Goal: Transaction & Acquisition: Book appointment/travel/reservation

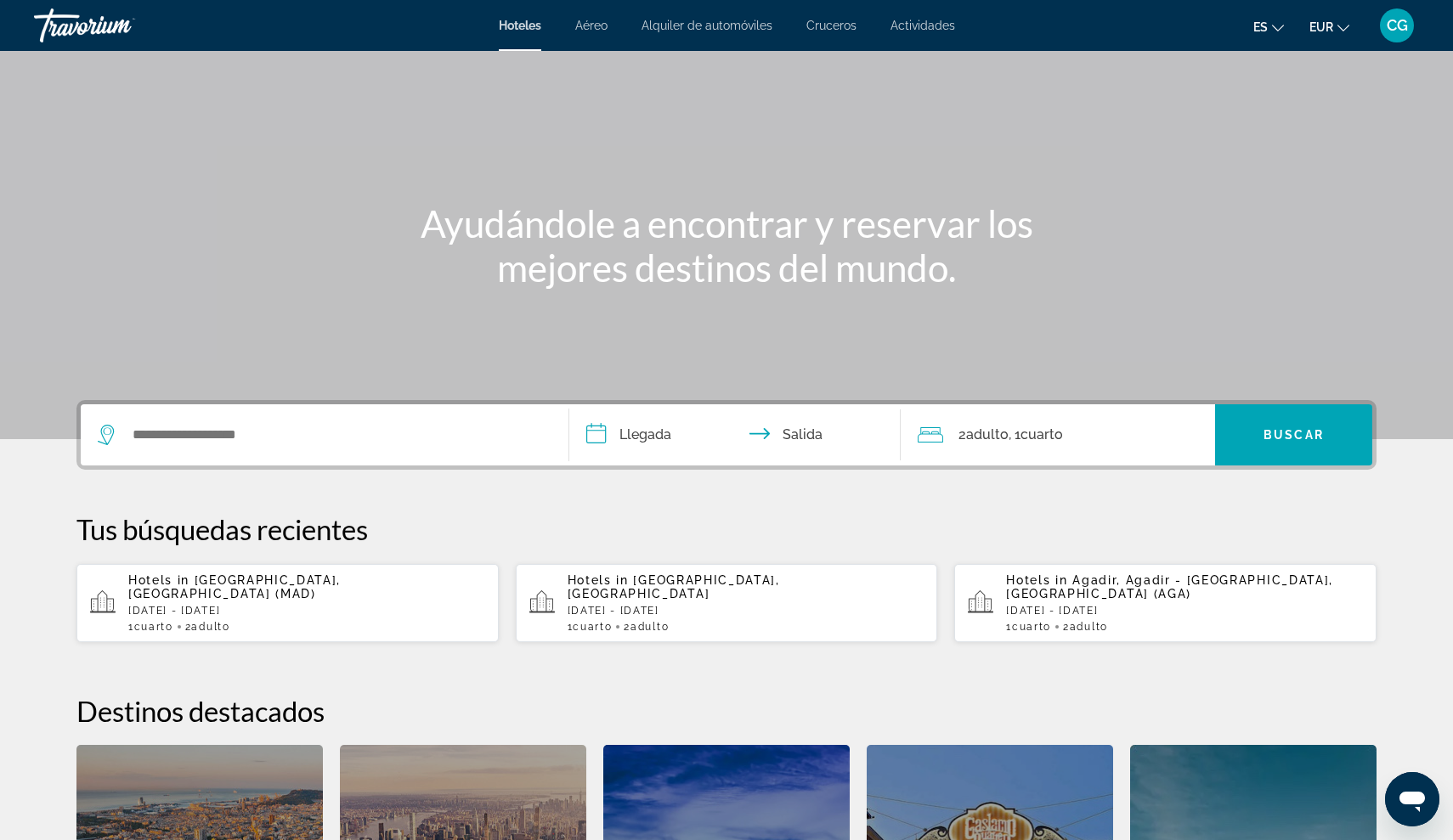
scroll to position [85, 0]
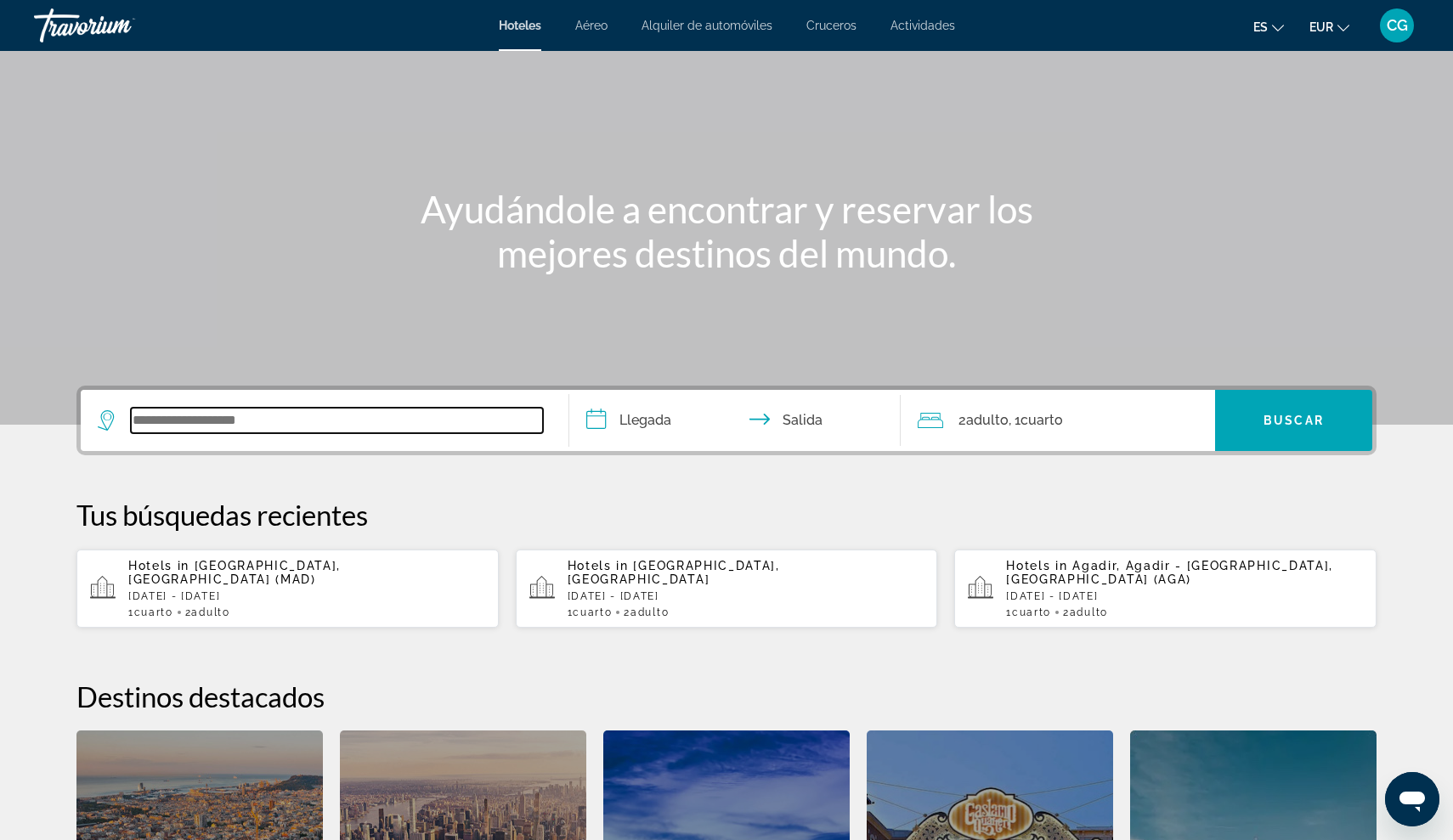
click at [186, 424] on input "Search widget" at bounding box center [336, 420] width 412 height 25
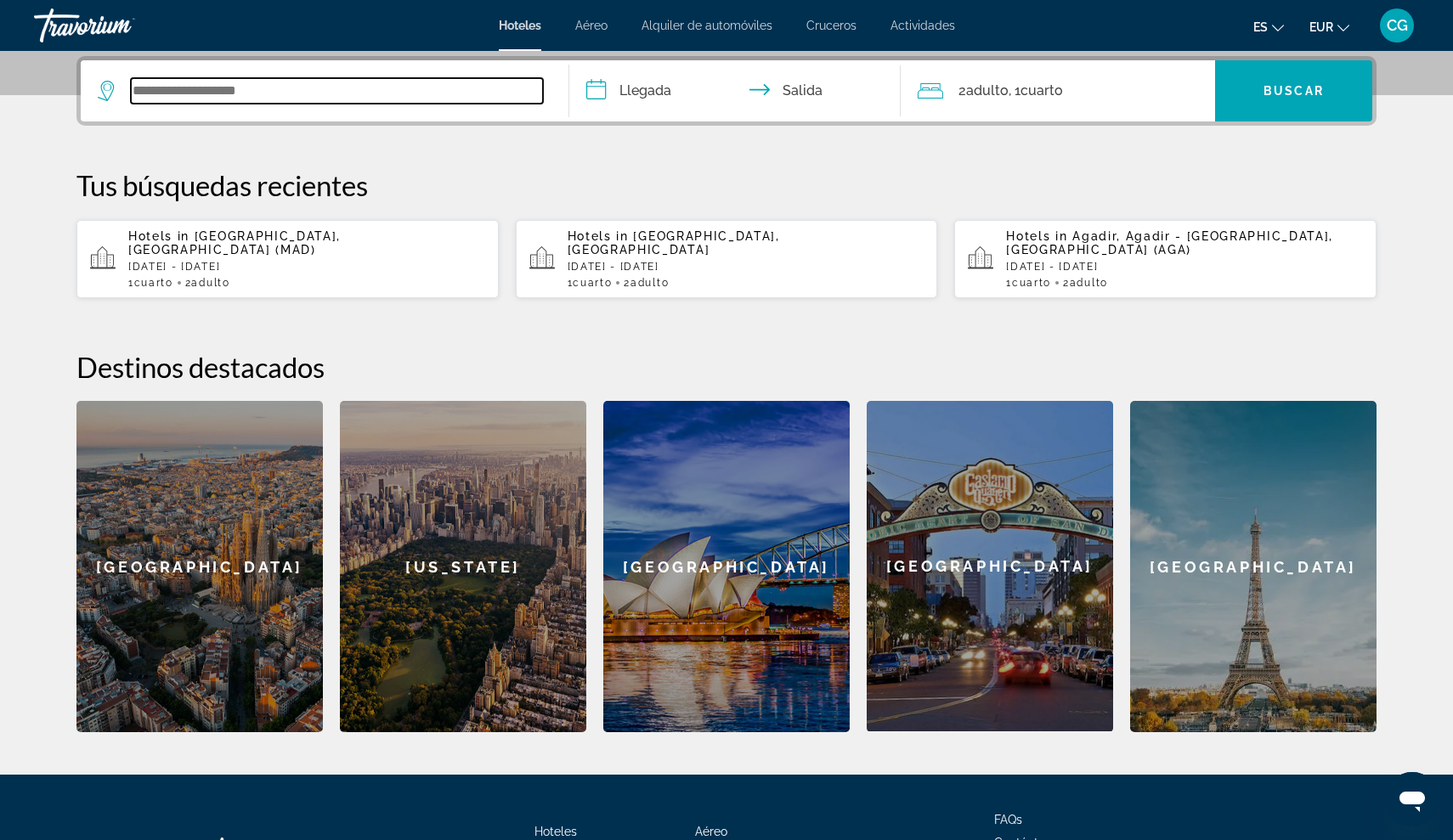
scroll to position [416, 0]
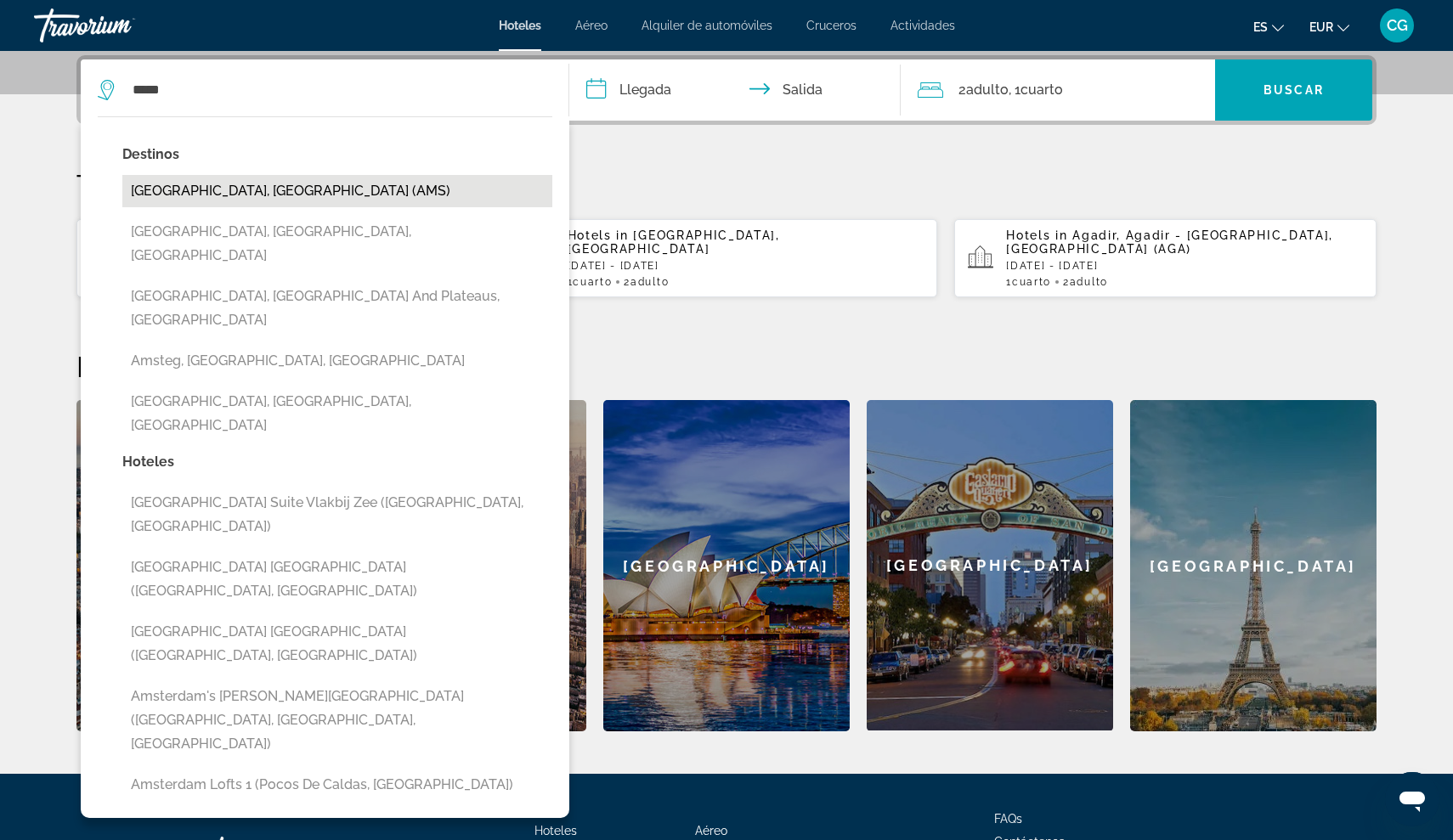
click at [227, 196] on button "[GEOGRAPHIC_DATA], [GEOGRAPHIC_DATA] (AMS)" at bounding box center [336, 191] width 430 height 32
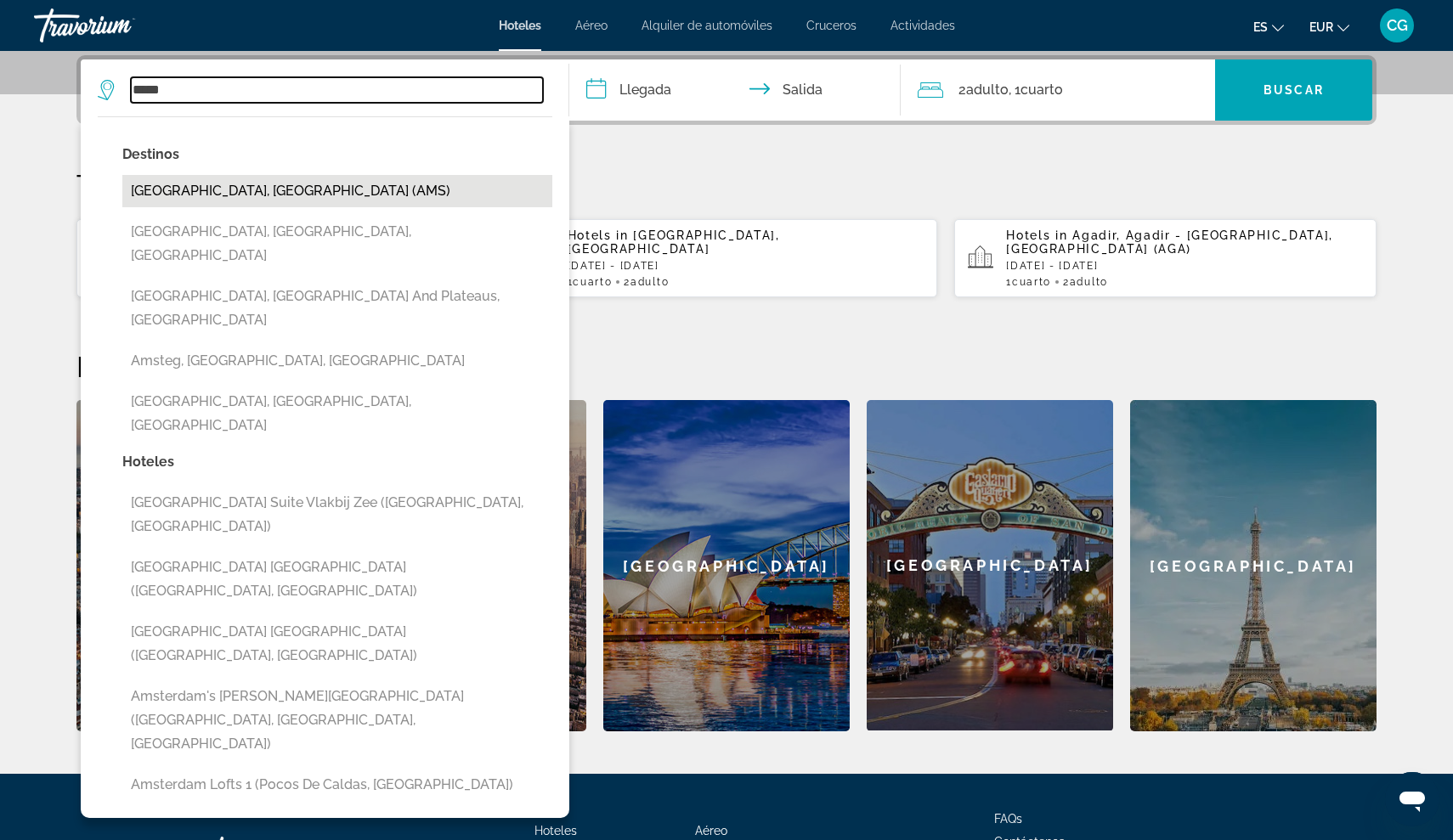
type input "**********"
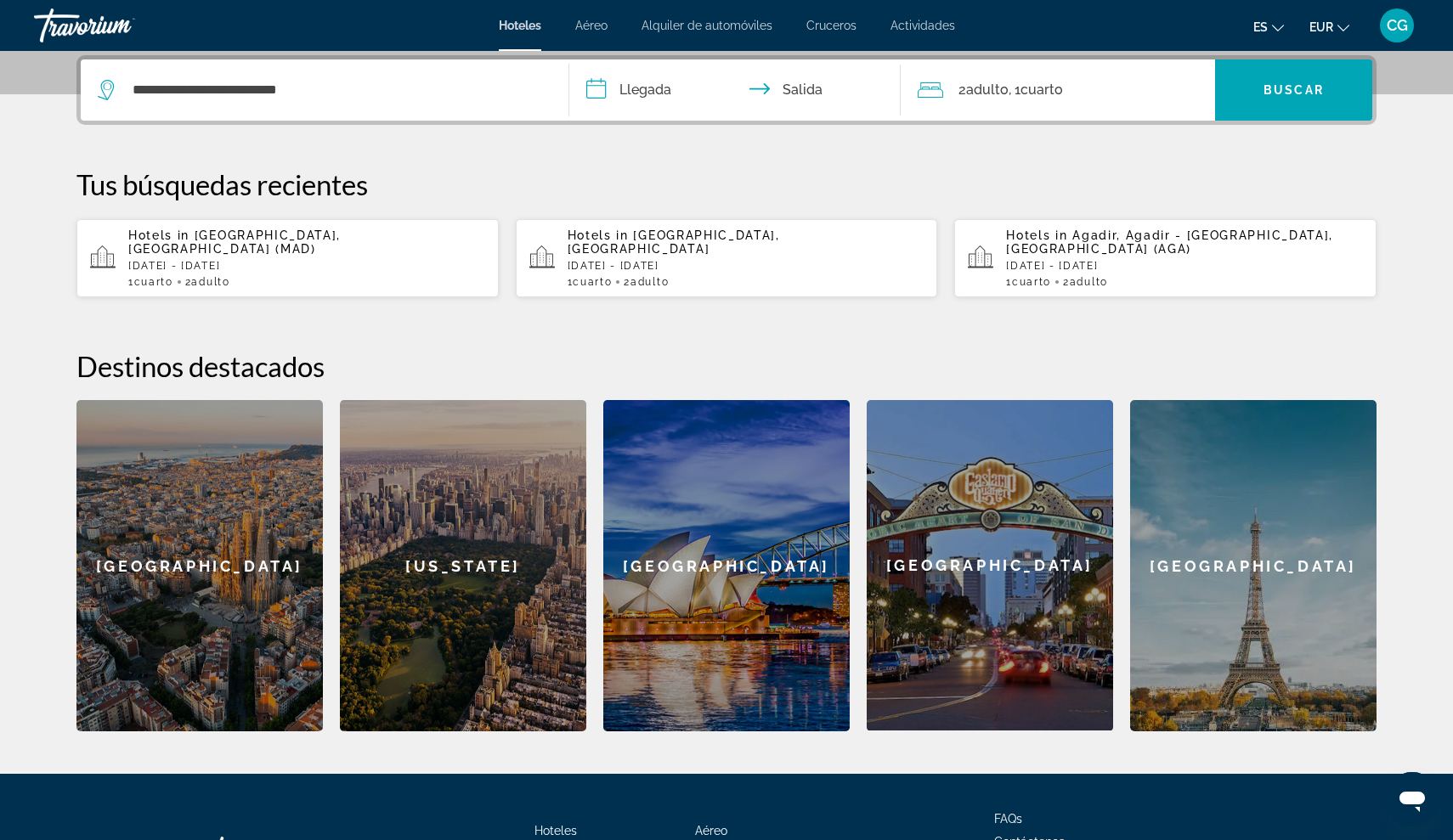
click at [594, 88] on input "**********" at bounding box center [738, 92] width 338 height 66
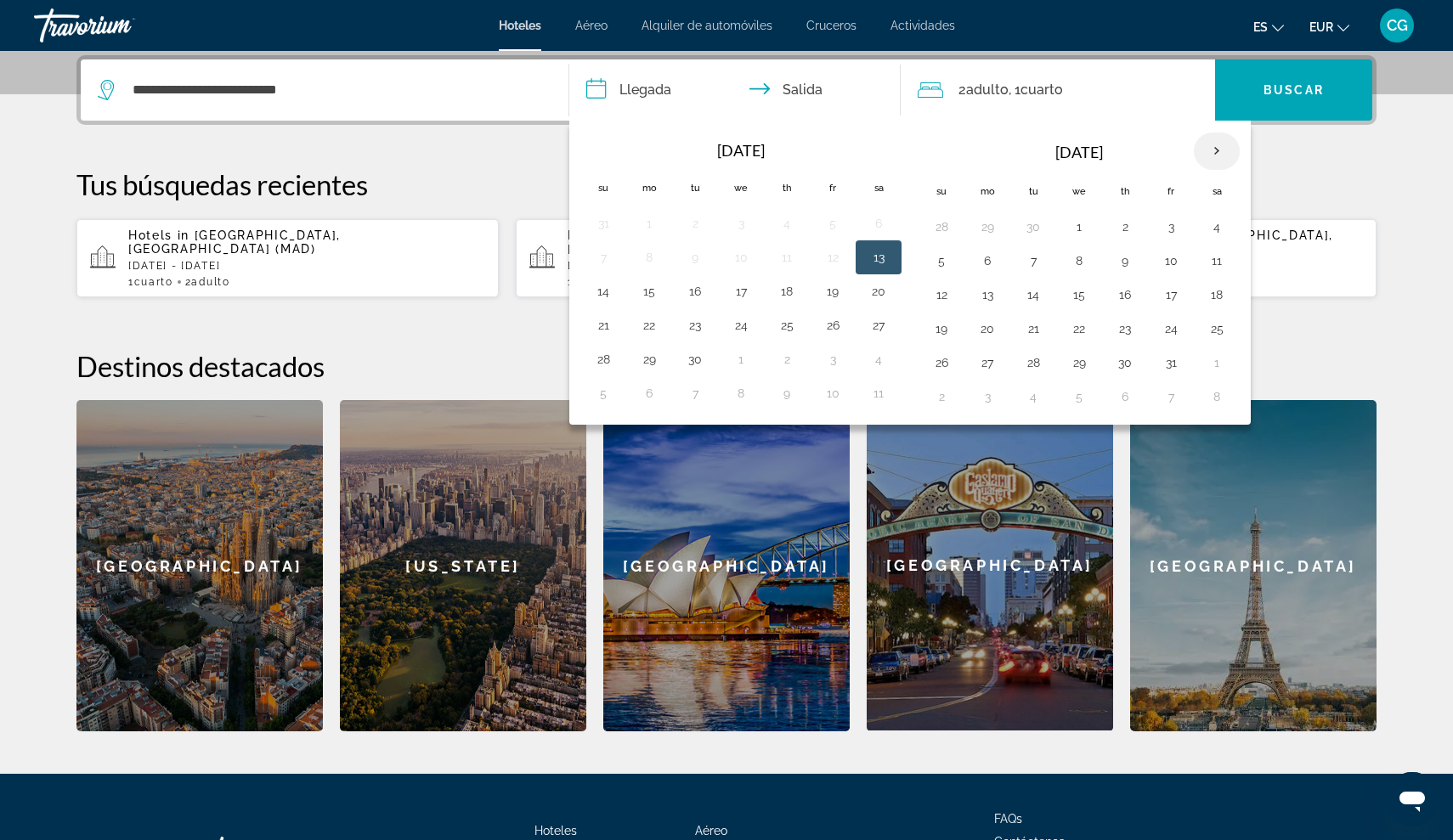
drag, startPoint x: 1216, startPoint y: 17, endPoint x: 1217, endPoint y: 152, distance: 135.0
click at [1217, 152] on th "Next month" at bounding box center [1216, 151] width 46 height 37
click at [1125, 294] on button "13" at bounding box center [1124, 295] width 27 height 24
click at [986, 259] on button "3" at bounding box center [987, 261] width 27 height 24
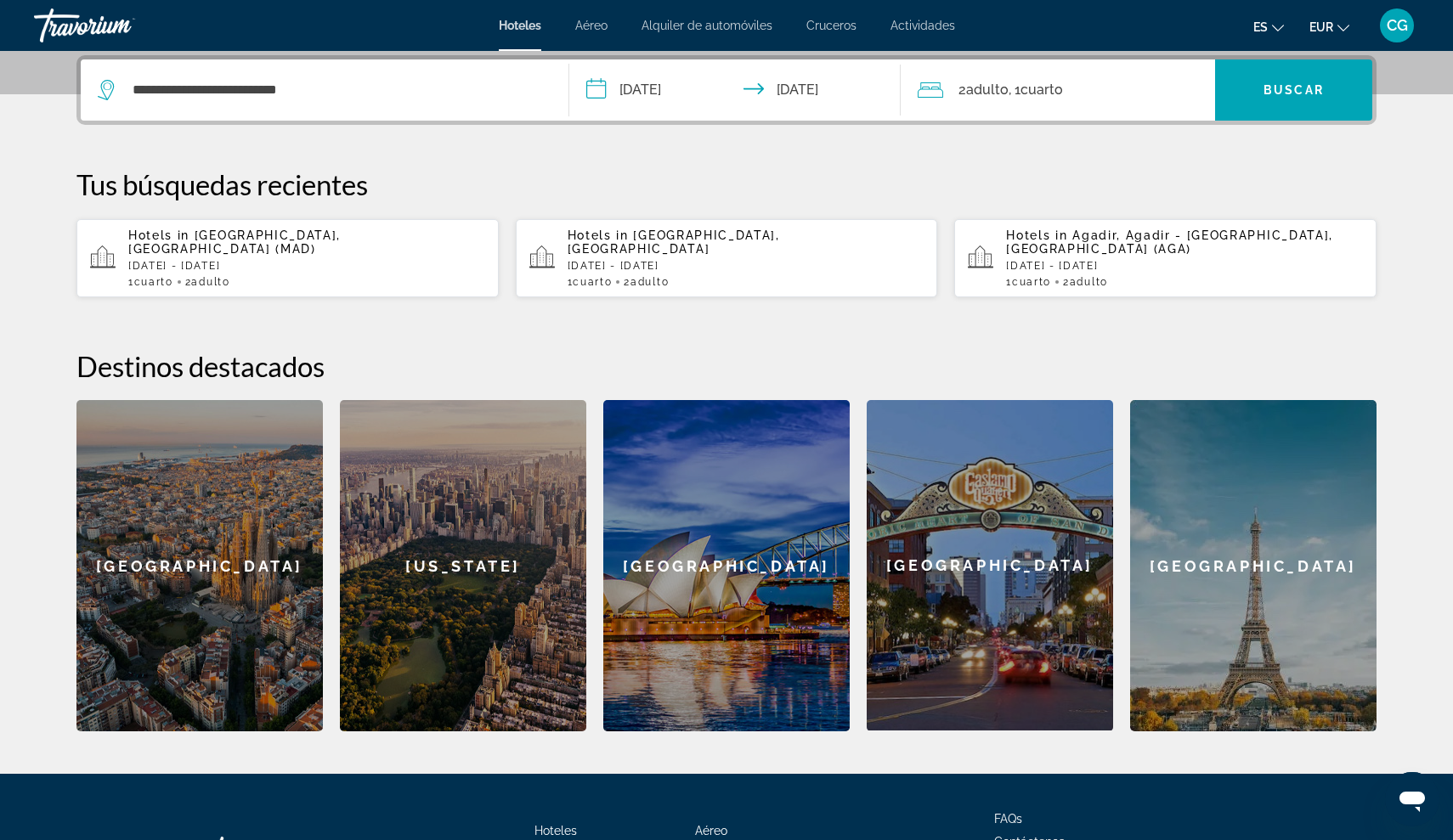
click at [840, 86] on input "**********" at bounding box center [738, 92] width 338 height 66
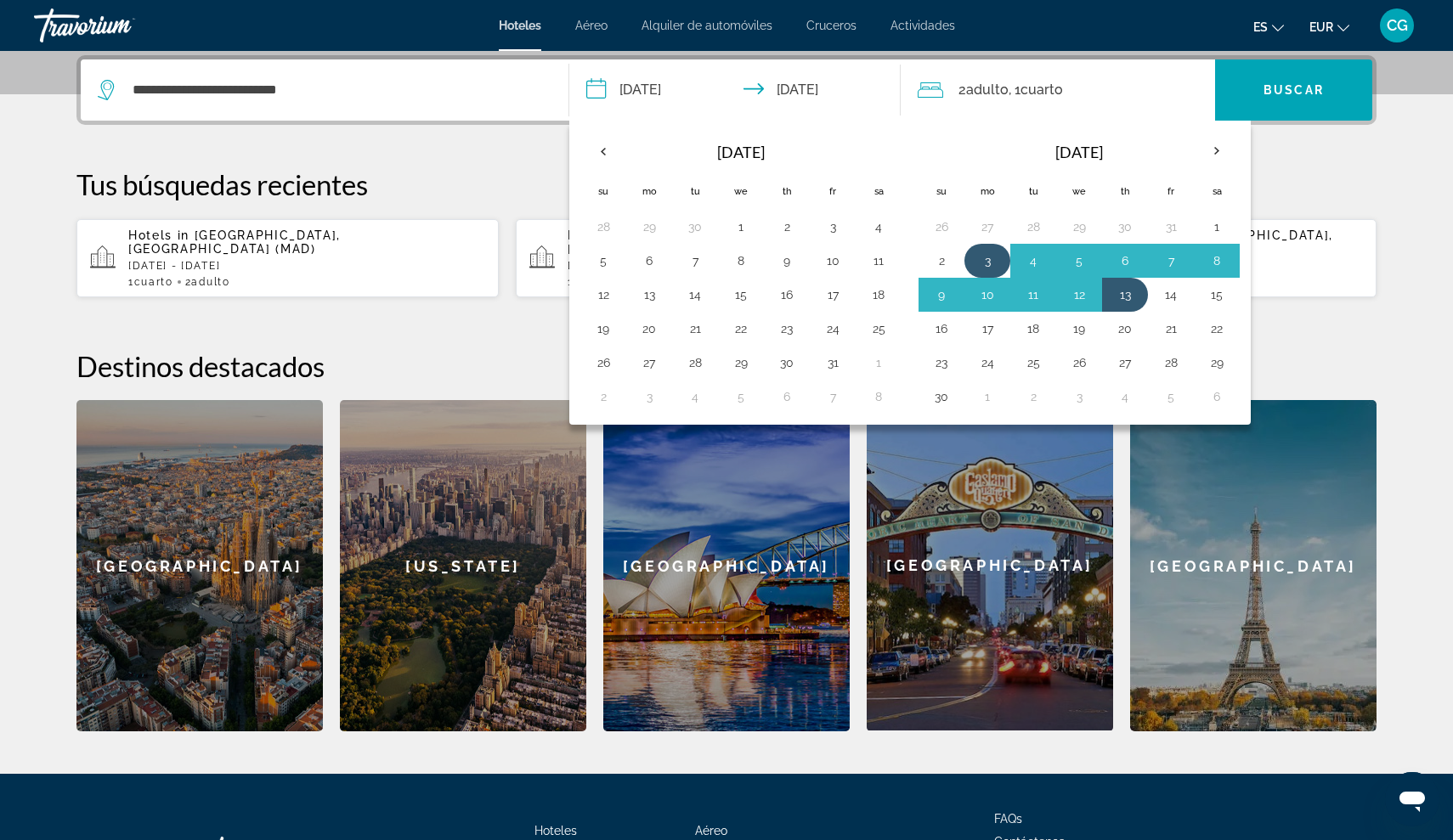
click at [989, 261] on button "3" at bounding box center [987, 261] width 27 height 24
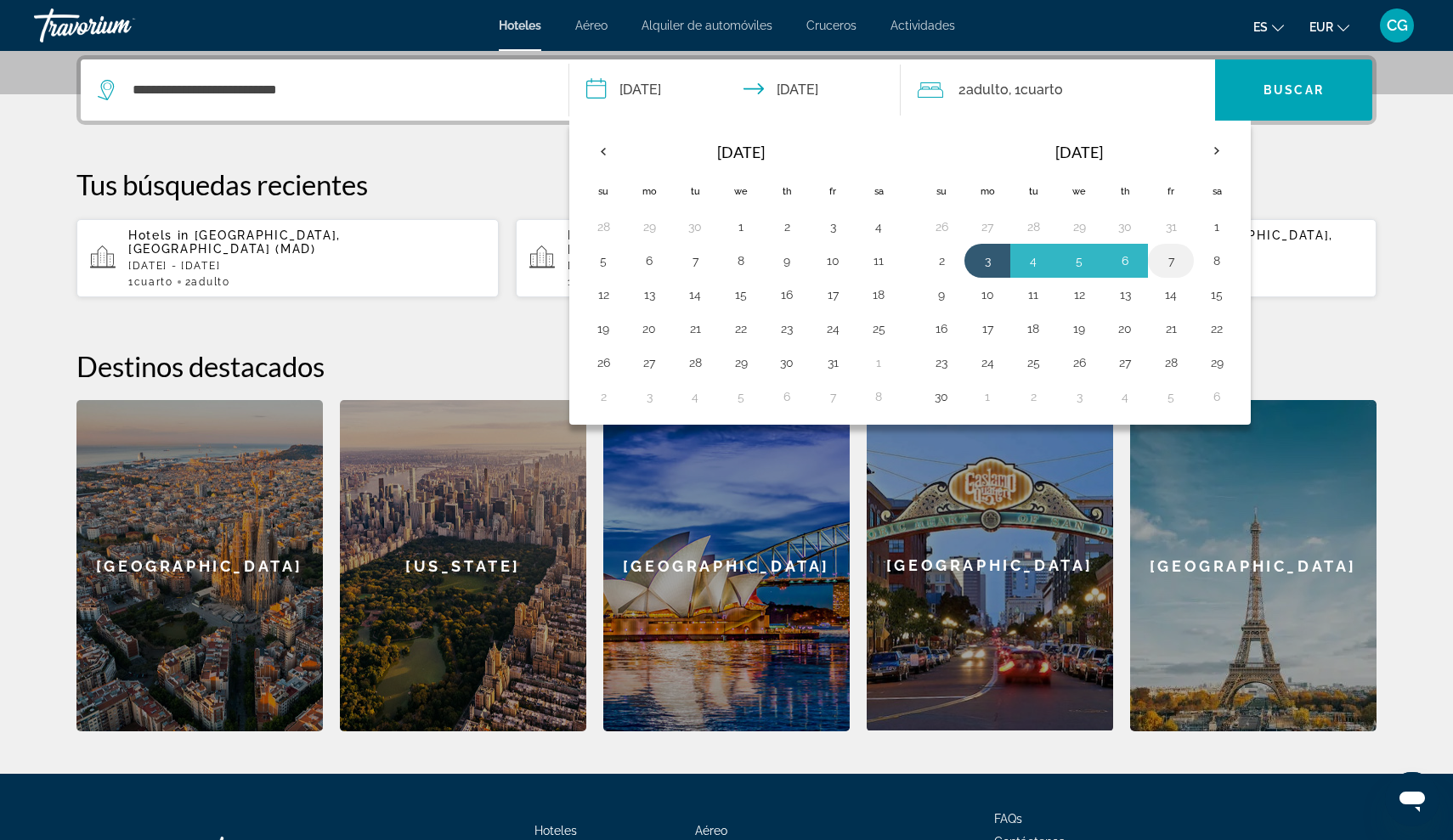
click at [1167, 265] on button "7" at bounding box center [1170, 261] width 27 height 24
type input "**********"
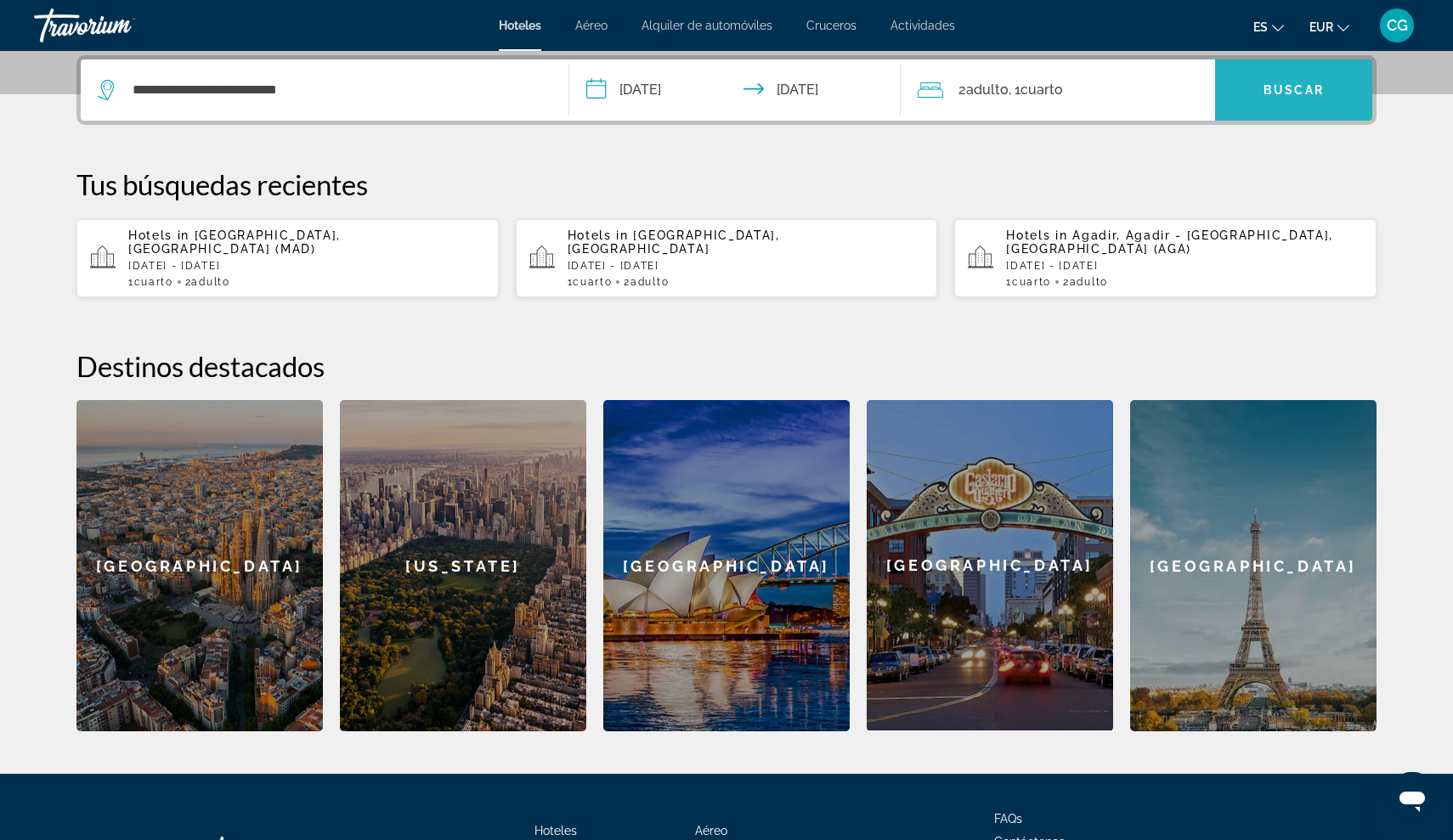
click at [1277, 96] on span "Buscar" at bounding box center [1293, 91] width 60 height 14
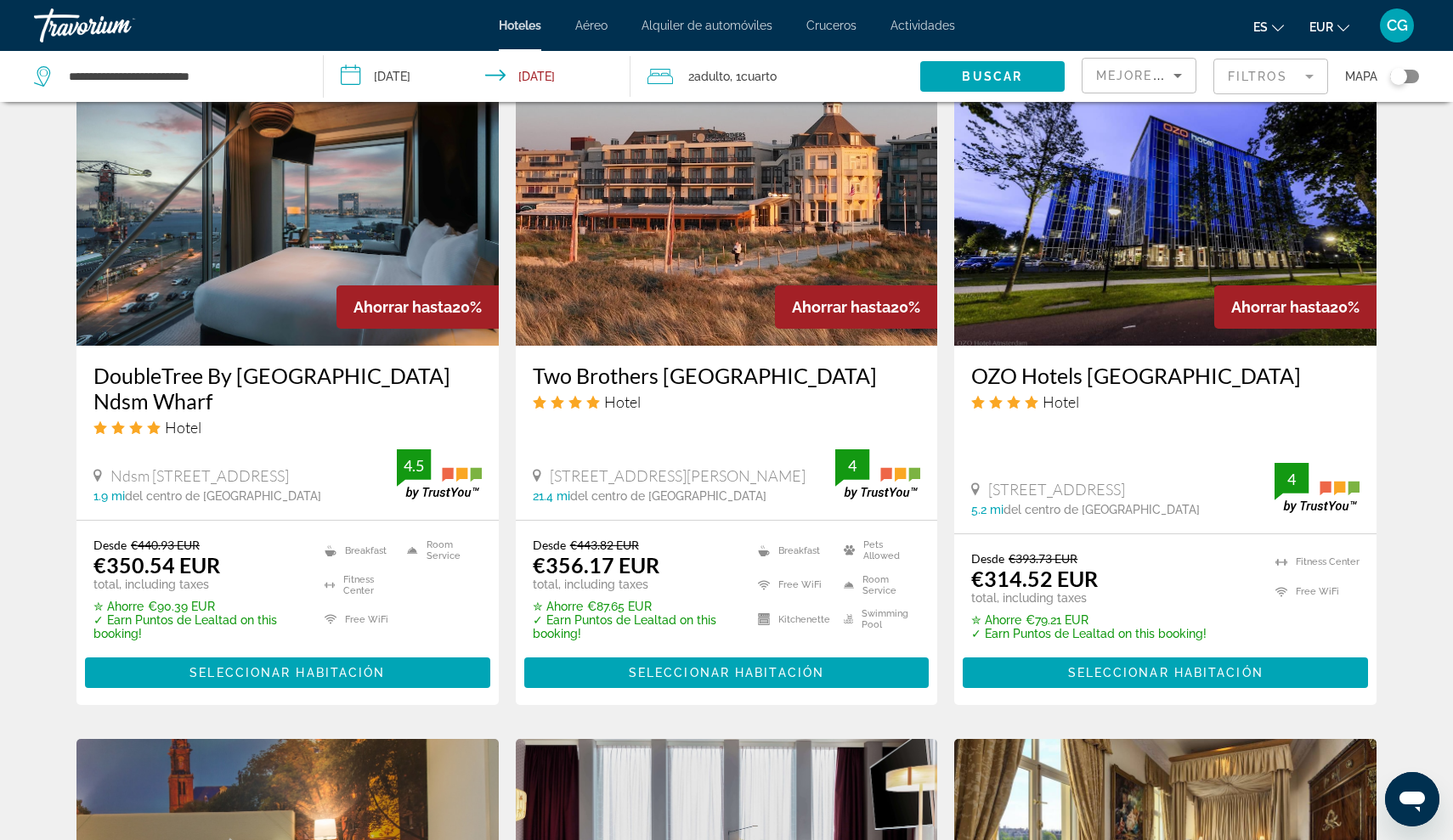
scroll to position [1404, 0]
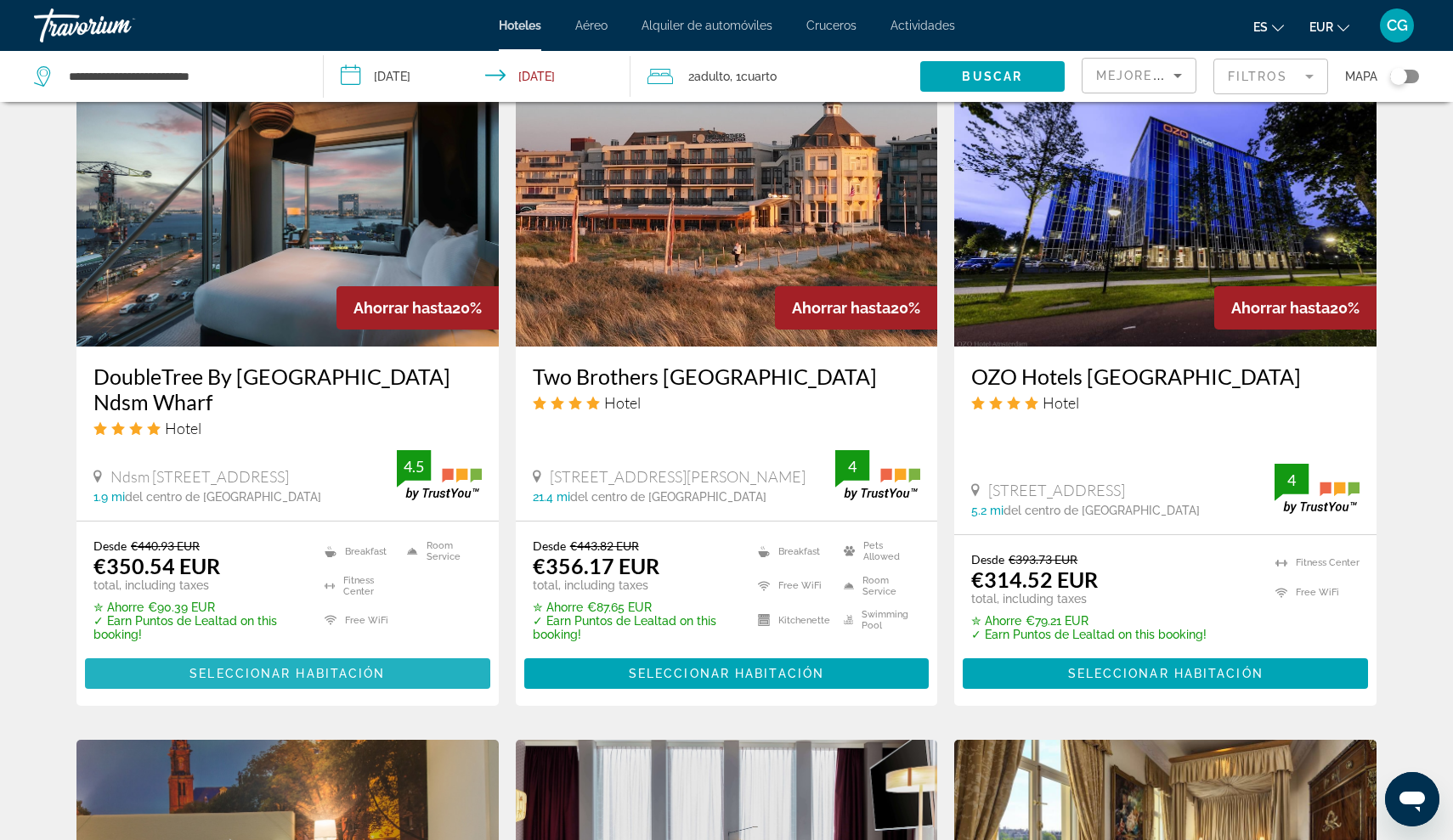
click at [154, 653] on span "Main content" at bounding box center [287, 673] width 405 height 41
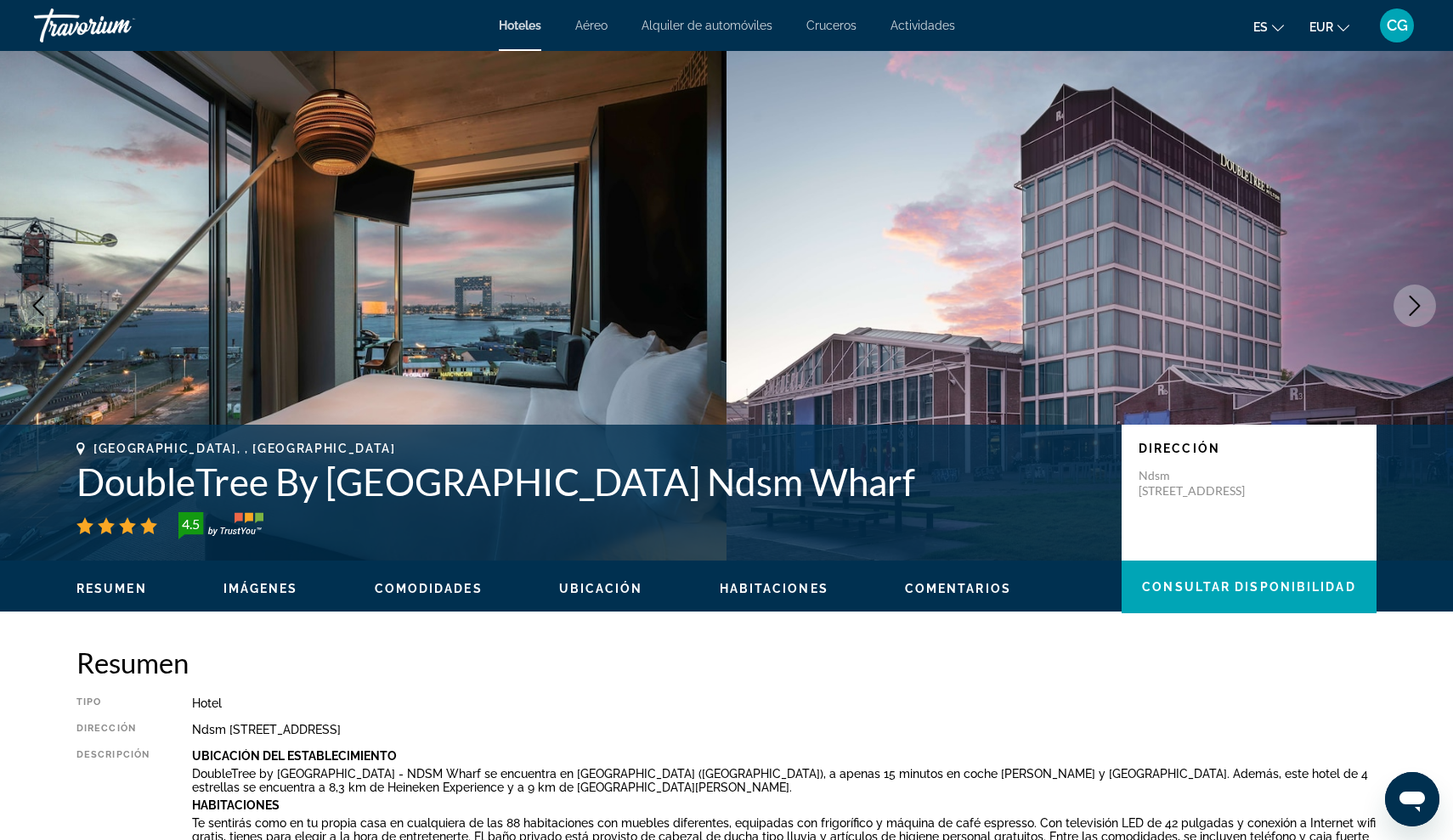
drag, startPoint x: 71, startPoint y: 481, endPoint x: 954, endPoint y: 501, distance: 883.2
click at [954, 501] on div "Amsterdam, , Netherlands DoubleTree By Hilton Hotel Amsterdam Ndsm Wharf 4.5 Di…" at bounding box center [726, 492] width 1368 height 102
copy h1 "DoubleTree By Hilton Hotel Amsterdam Ndsm Wharf"
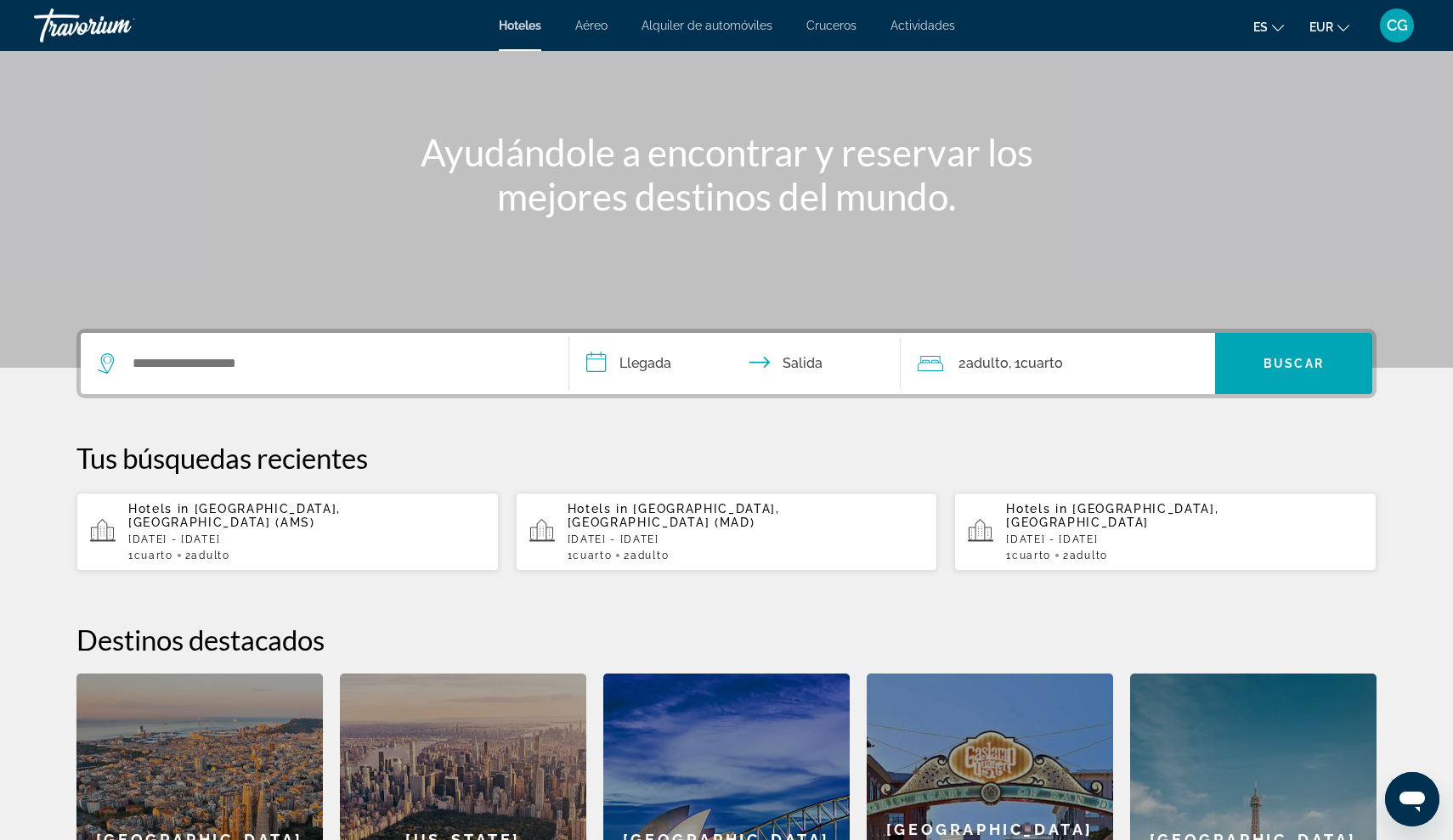
scroll to position [155, 0]
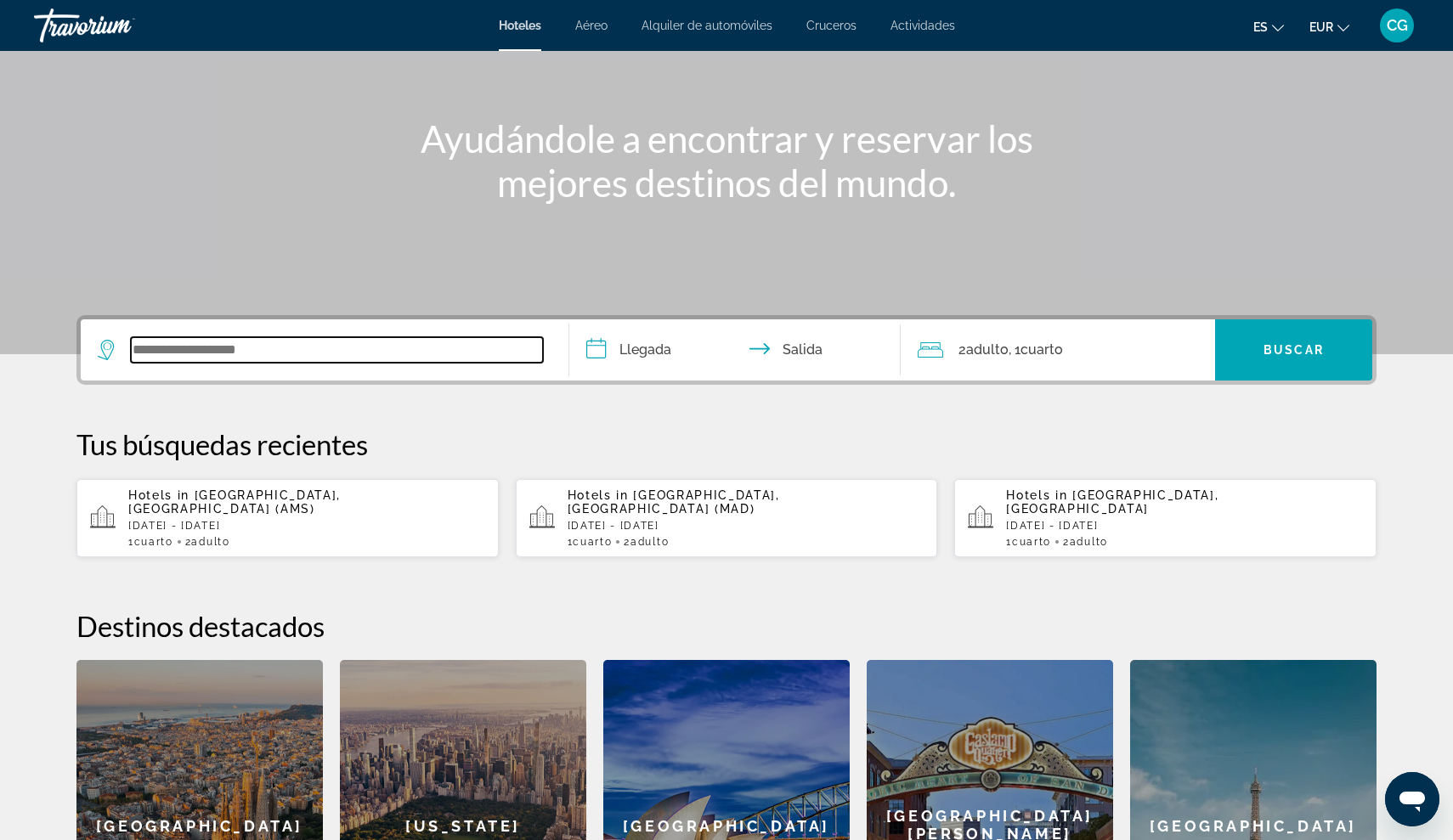
click at [177, 349] on input "Search widget" at bounding box center [336, 349] width 412 height 25
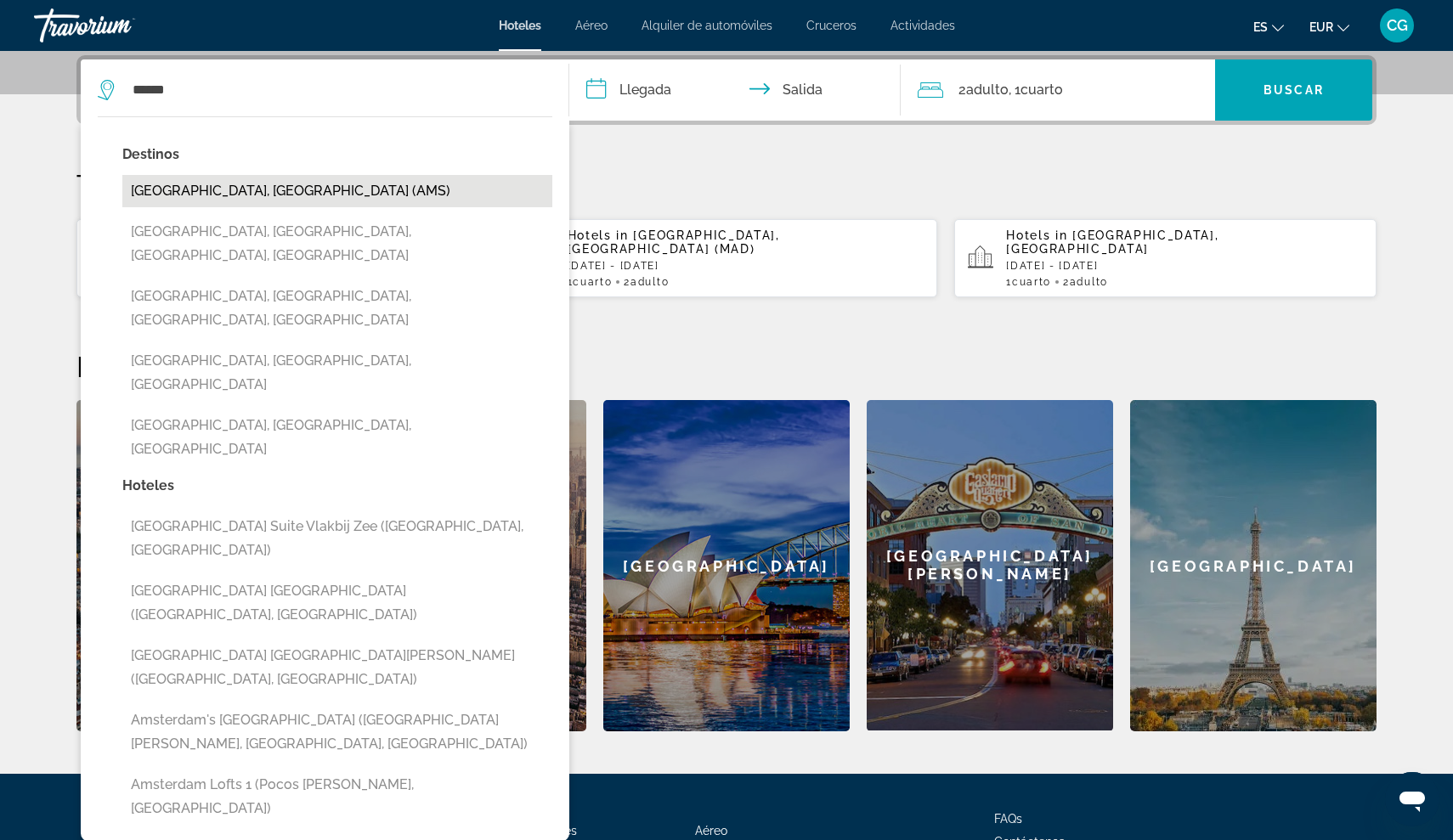
click at [210, 193] on button "[GEOGRAPHIC_DATA], [GEOGRAPHIC_DATA] (AMS)" at bounding box center [336, 191] width 430 height 32
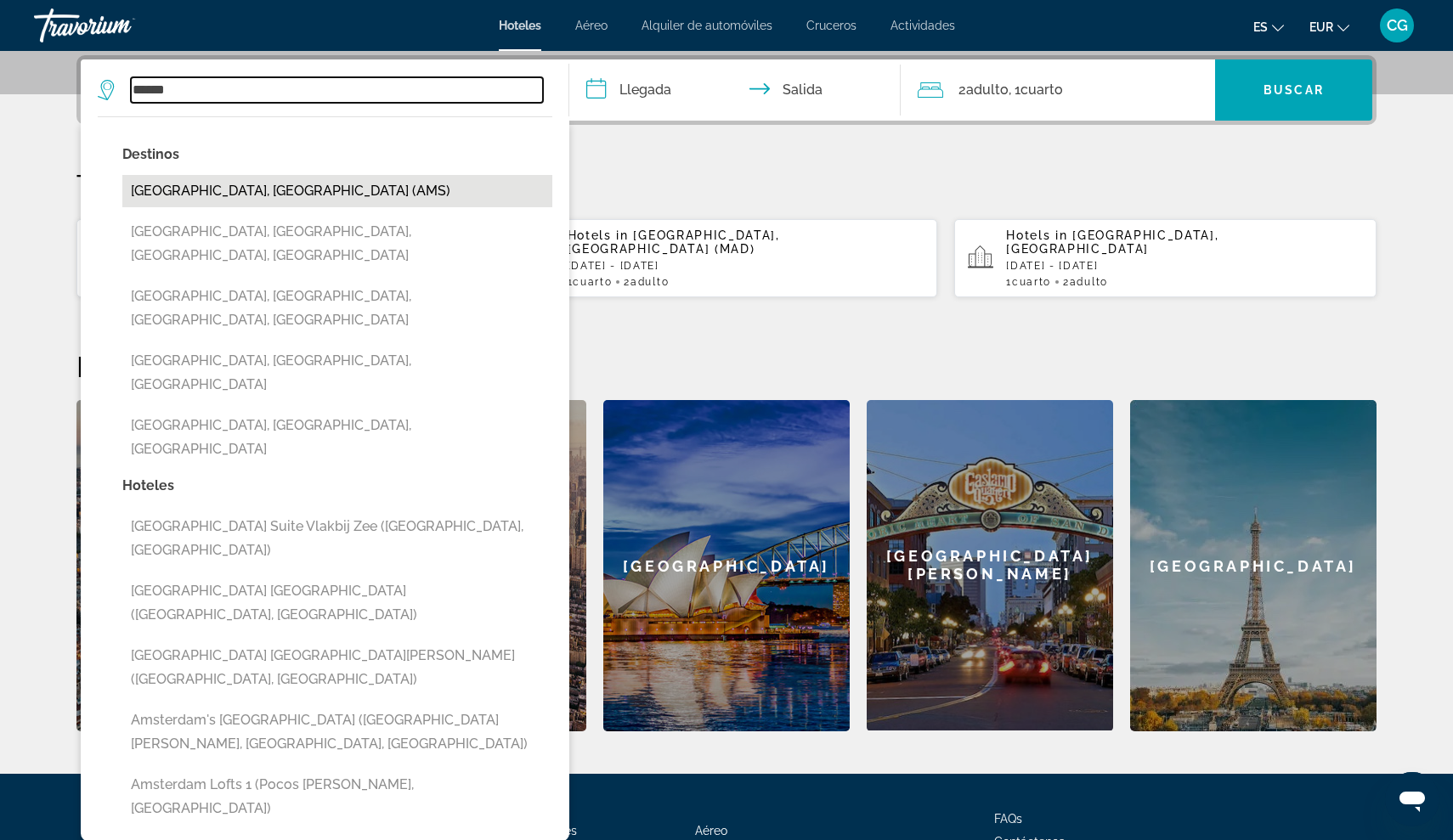
type input "**********"
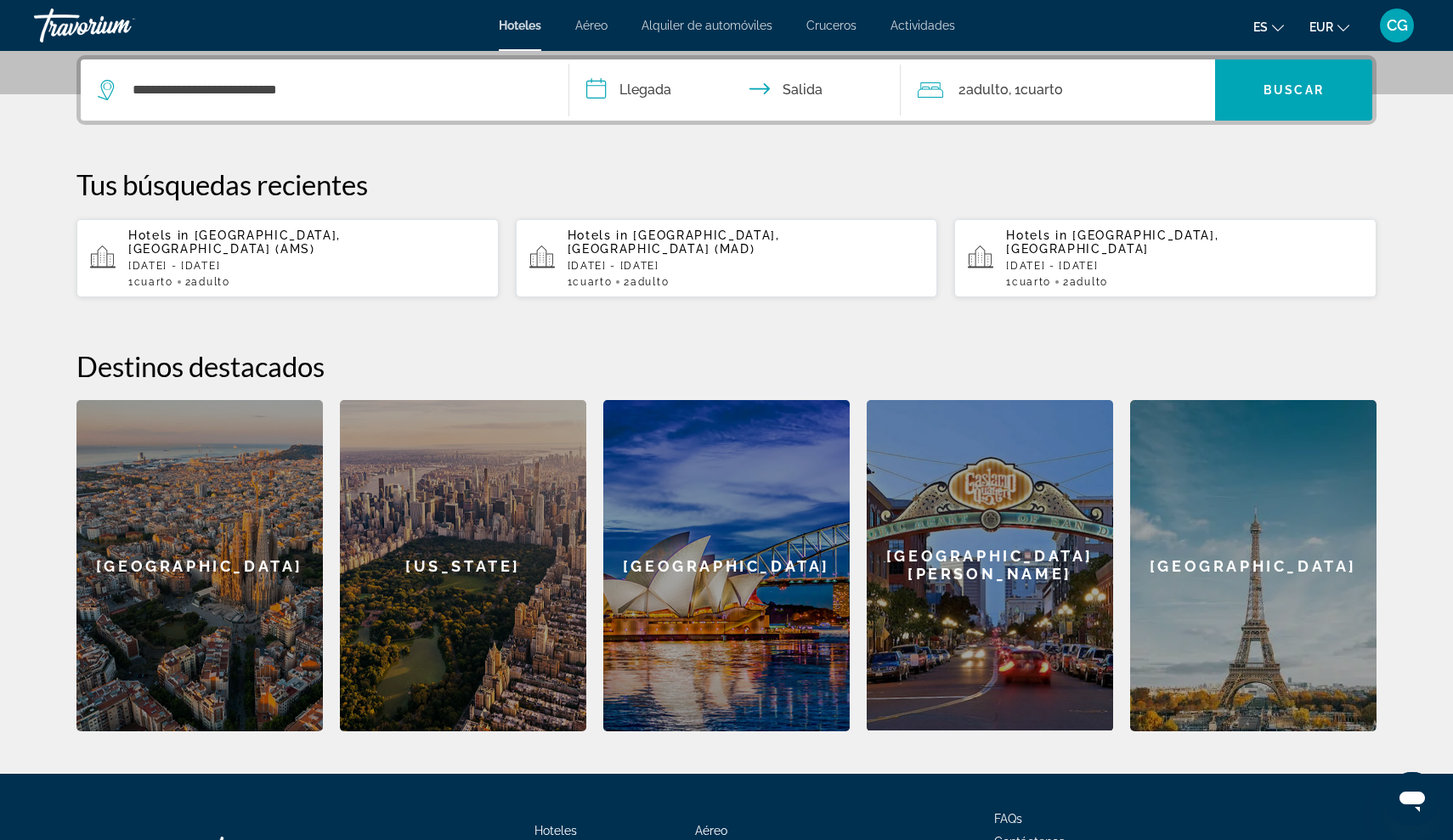
click at [591, 82] on input "**********" at bounding box center [738, 92] width 338 height 66
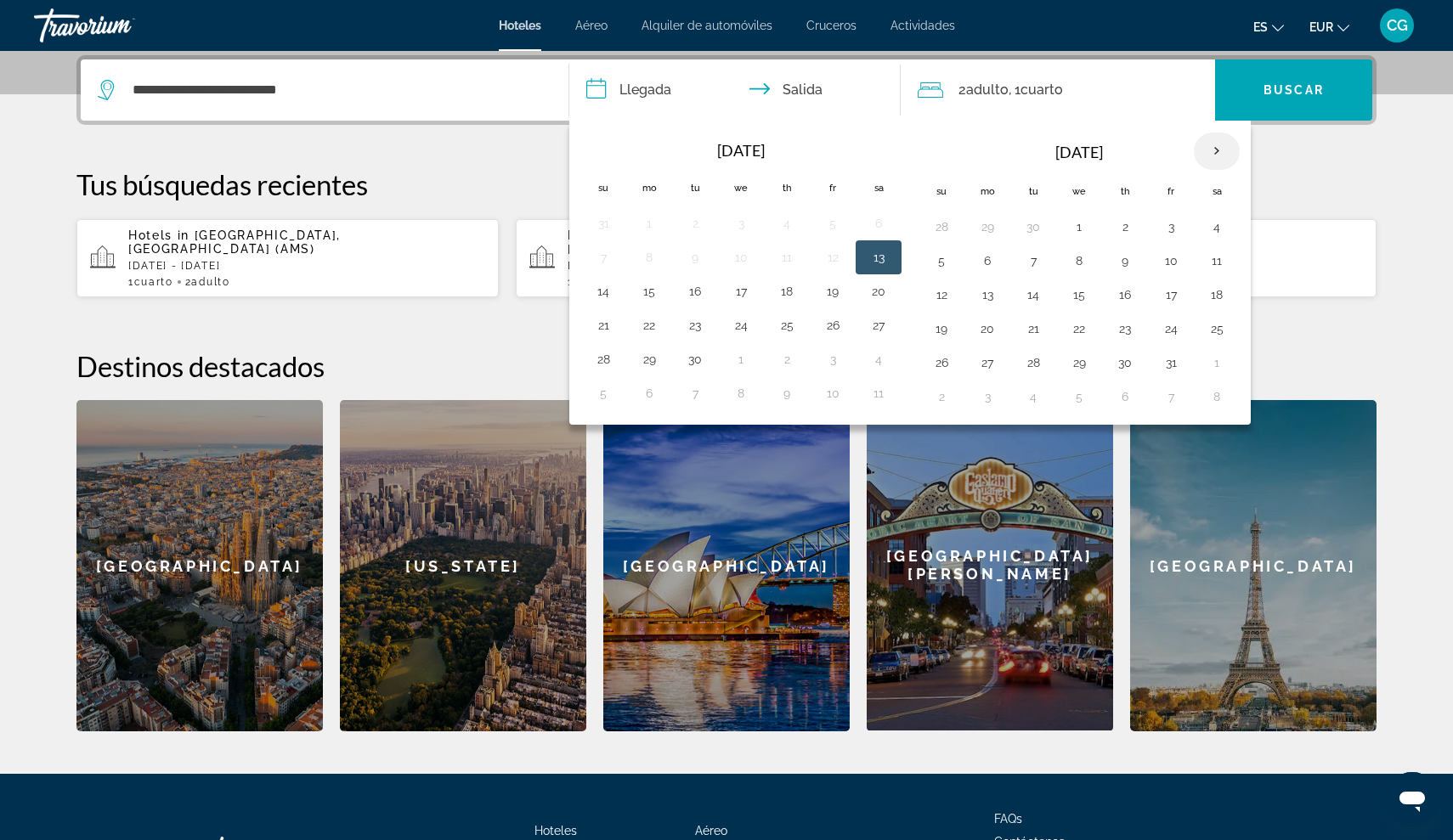
click at [1213, 147] on th "Next month" at bounding box center [1216, 151] width 46 height 37
click at [648, 255] on button "3" at bounding box center [648, 261] width 27 height 24
click at [833, 260] on button "7" at bounding box center [832, 261] width 27 height 24
type input "**********"
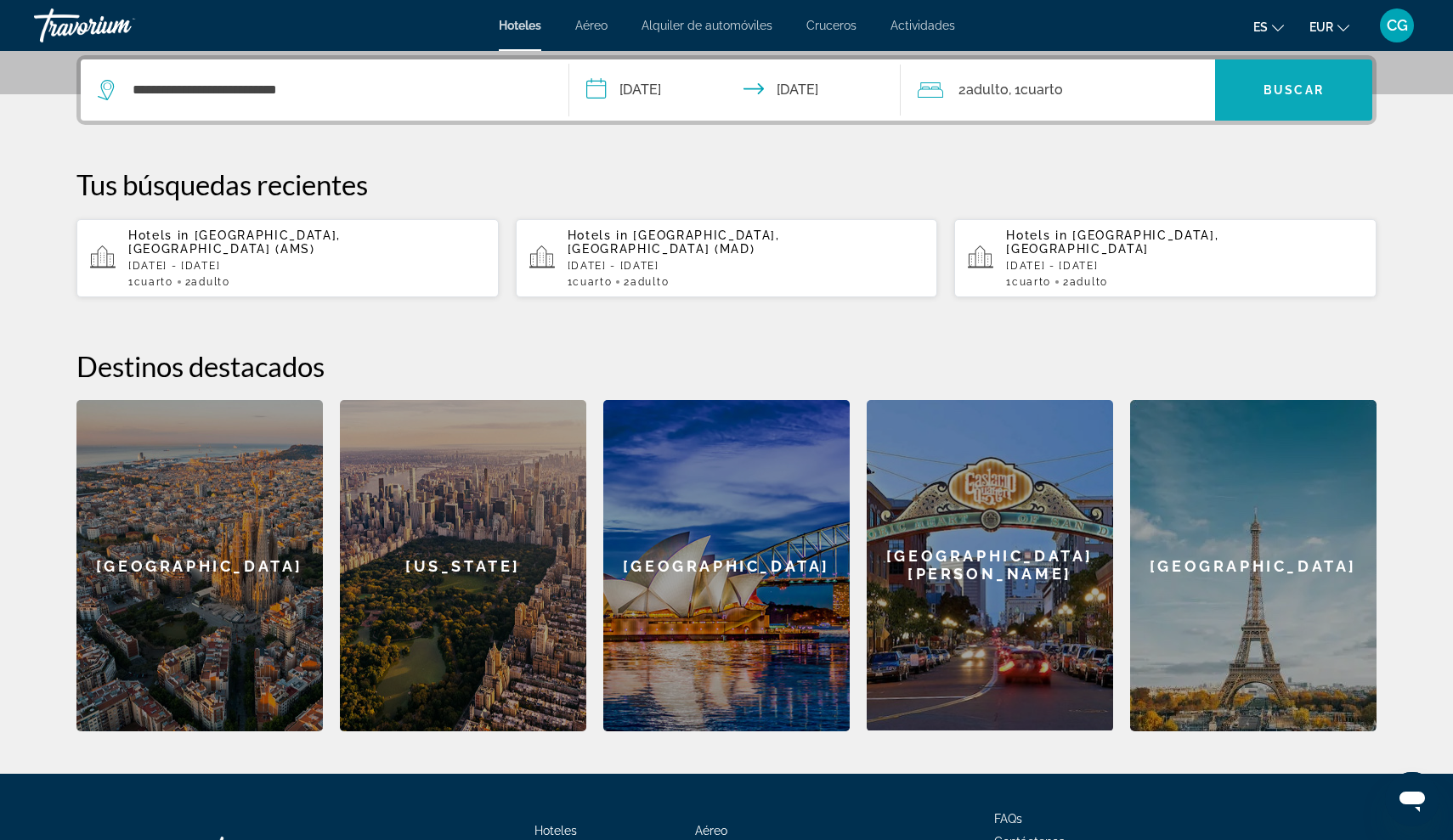
click at [1249, 94] on span "Search widget" at bounding box center [1293, 90] width 157 height 41
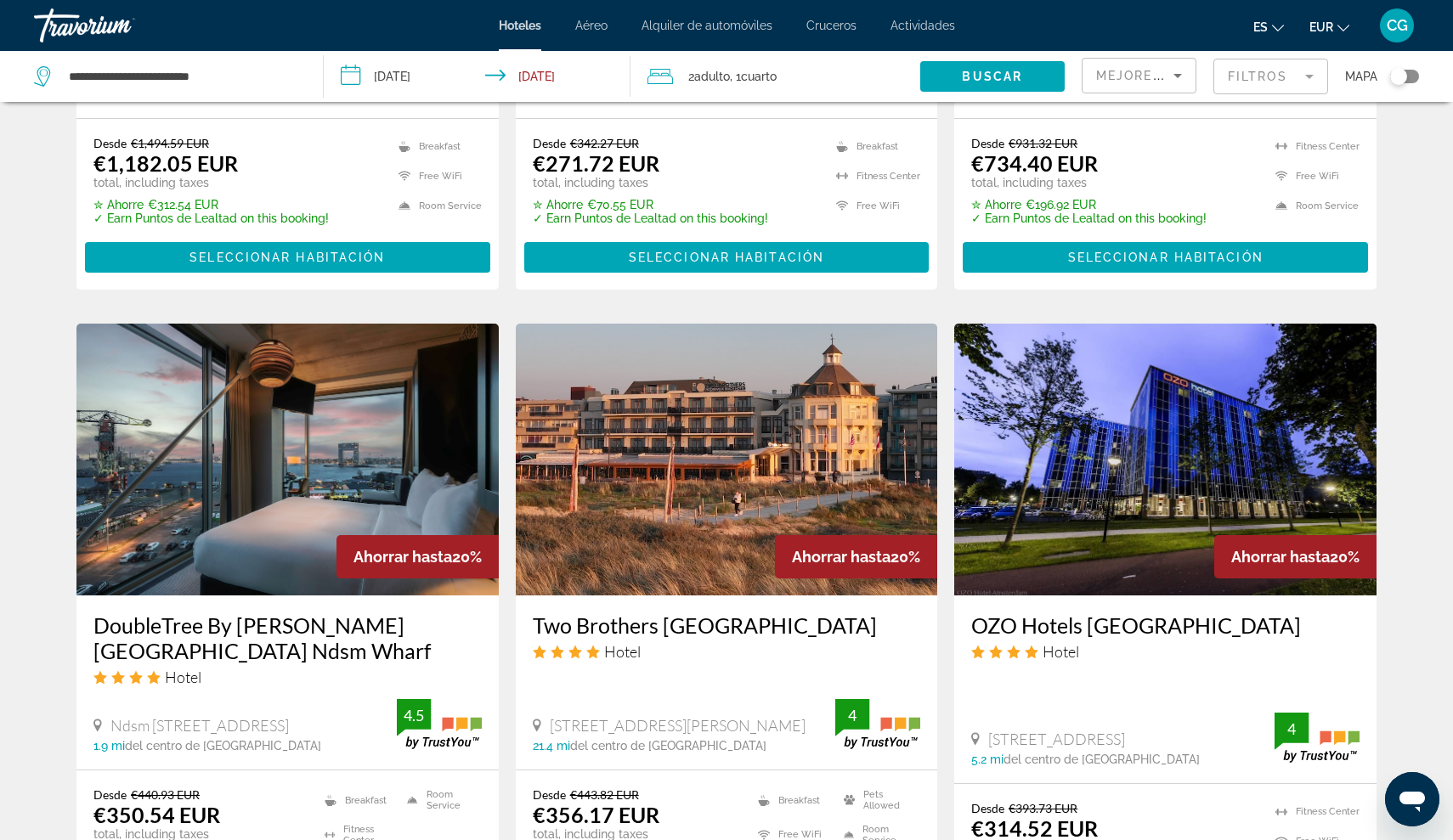
scroll to position [1360, 0]
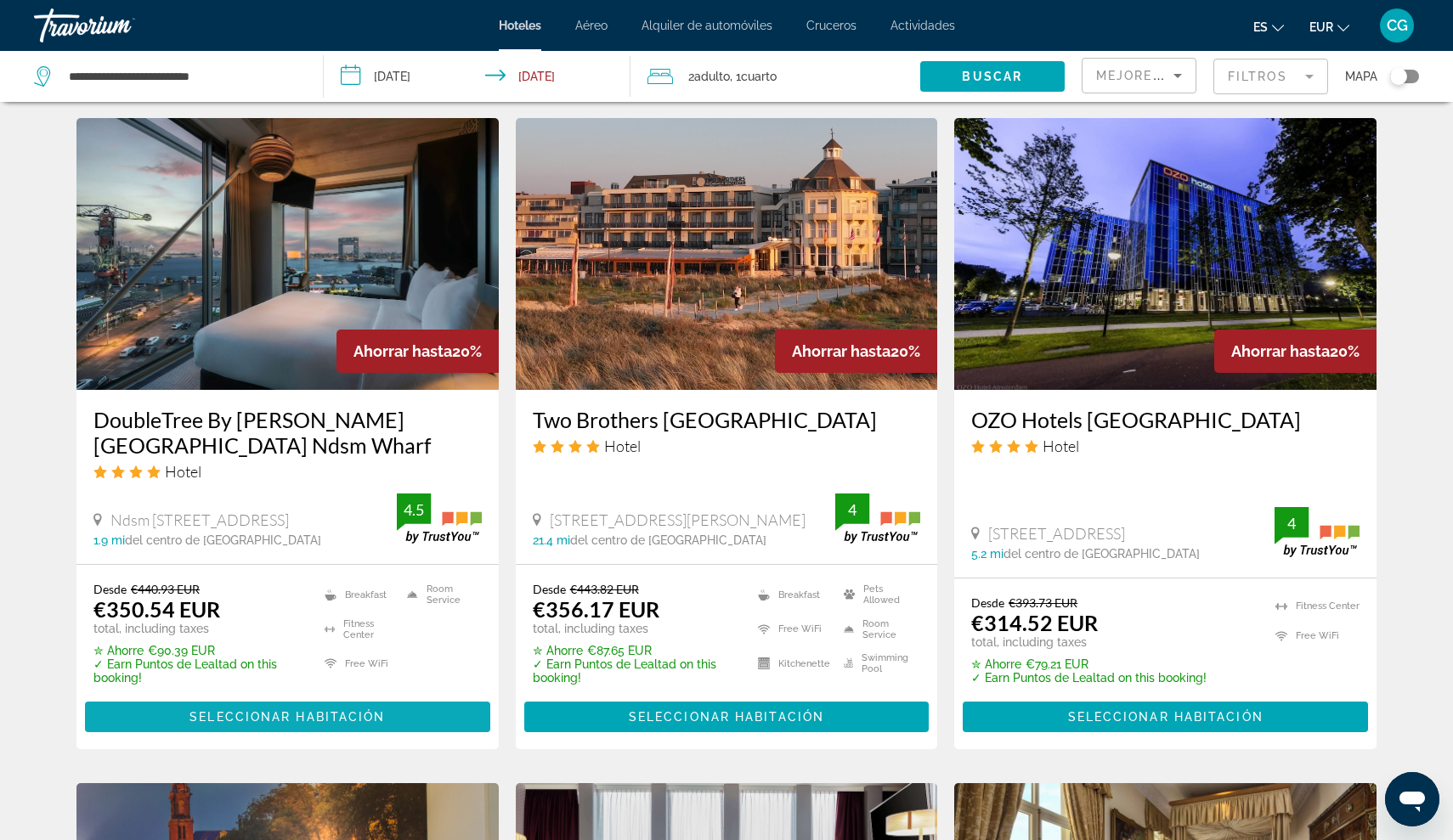
click at [165, 696] on span "Main content" at bounding box center [287, 716] width 405 height 41
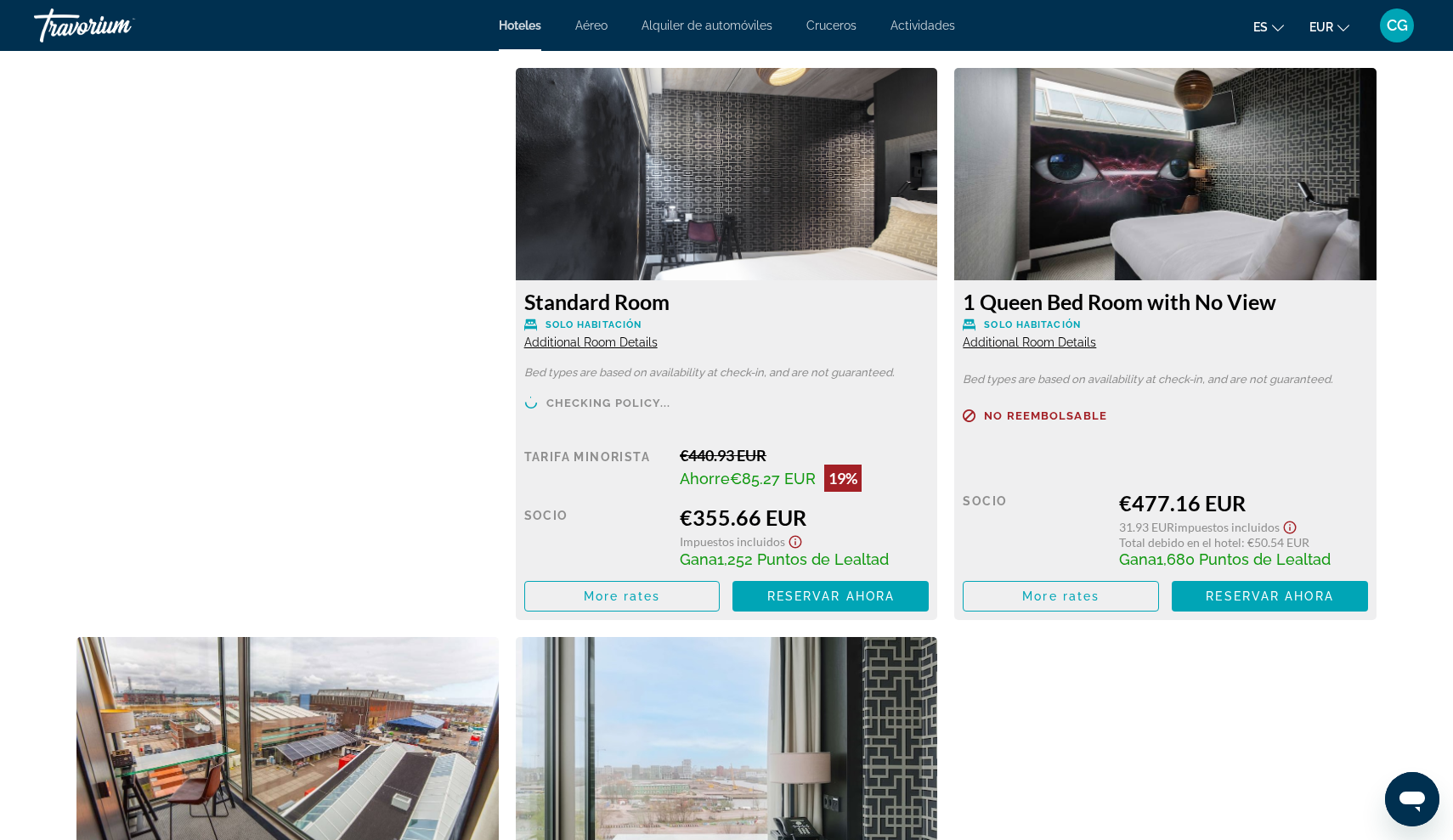
scroll to position [2334, 0]
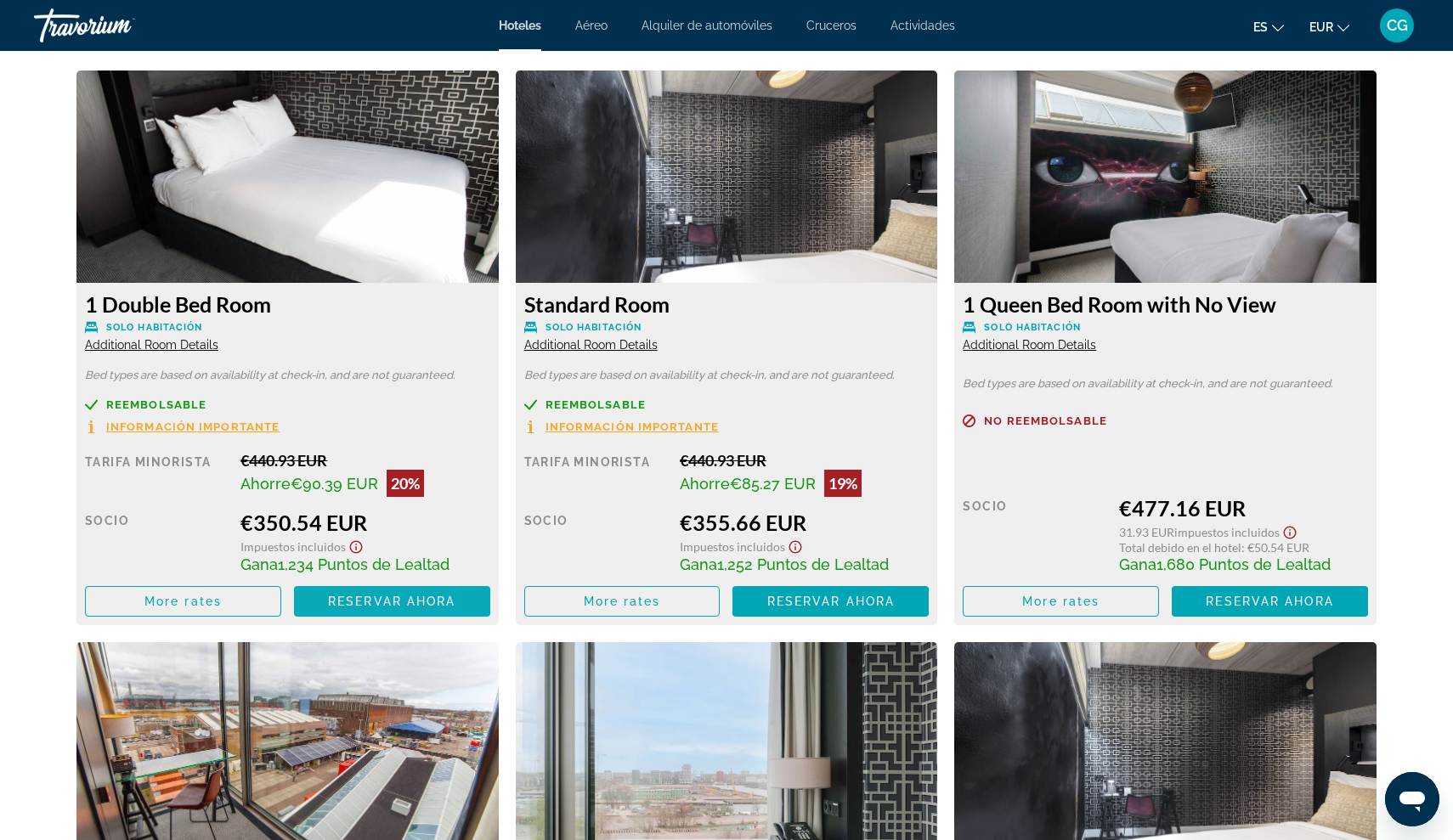
click at [338, 606] on span "Reservar ahora" at bounding box center [391, 601] width 127 height 14
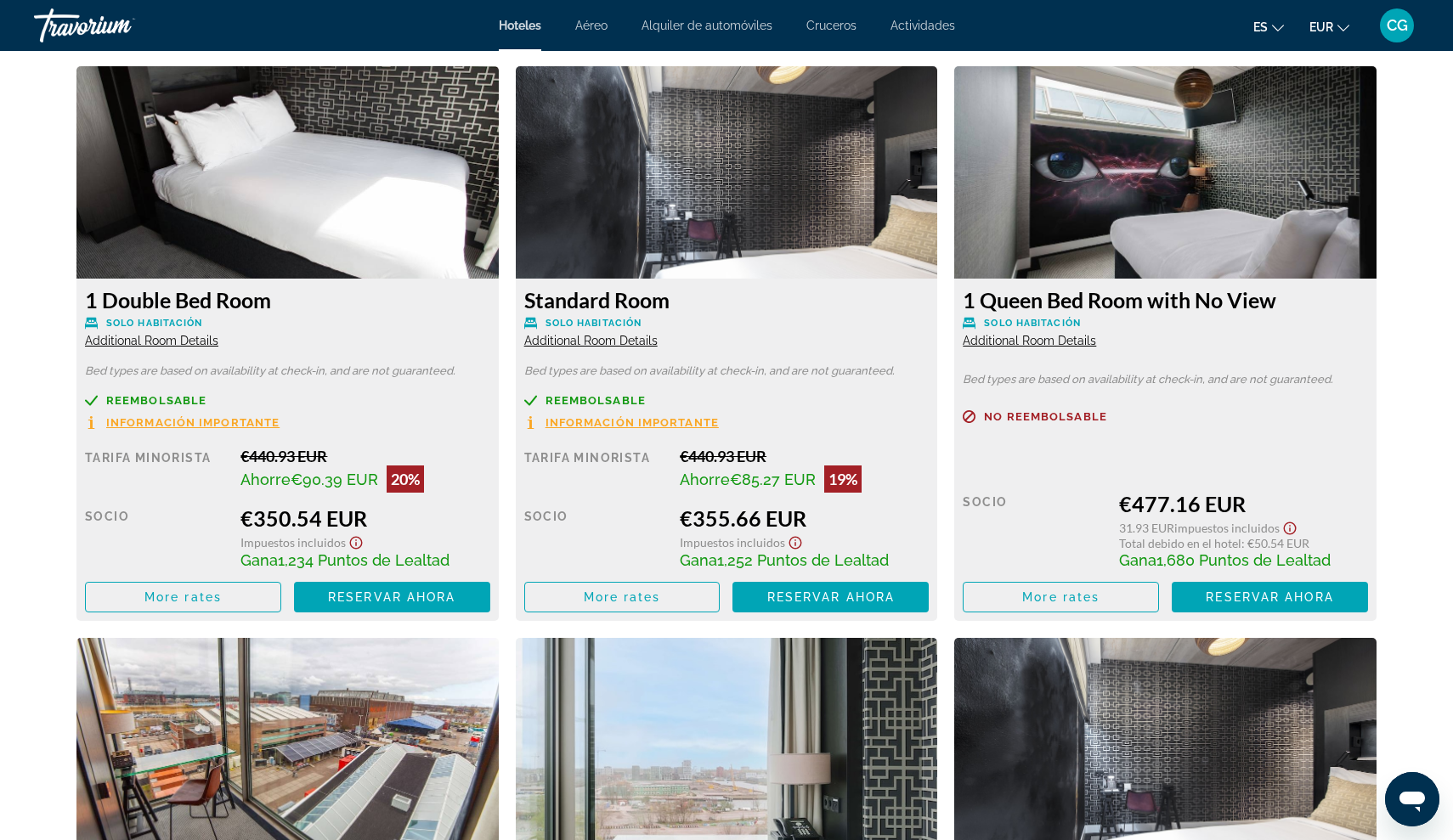
scroll to position [2340, 0]
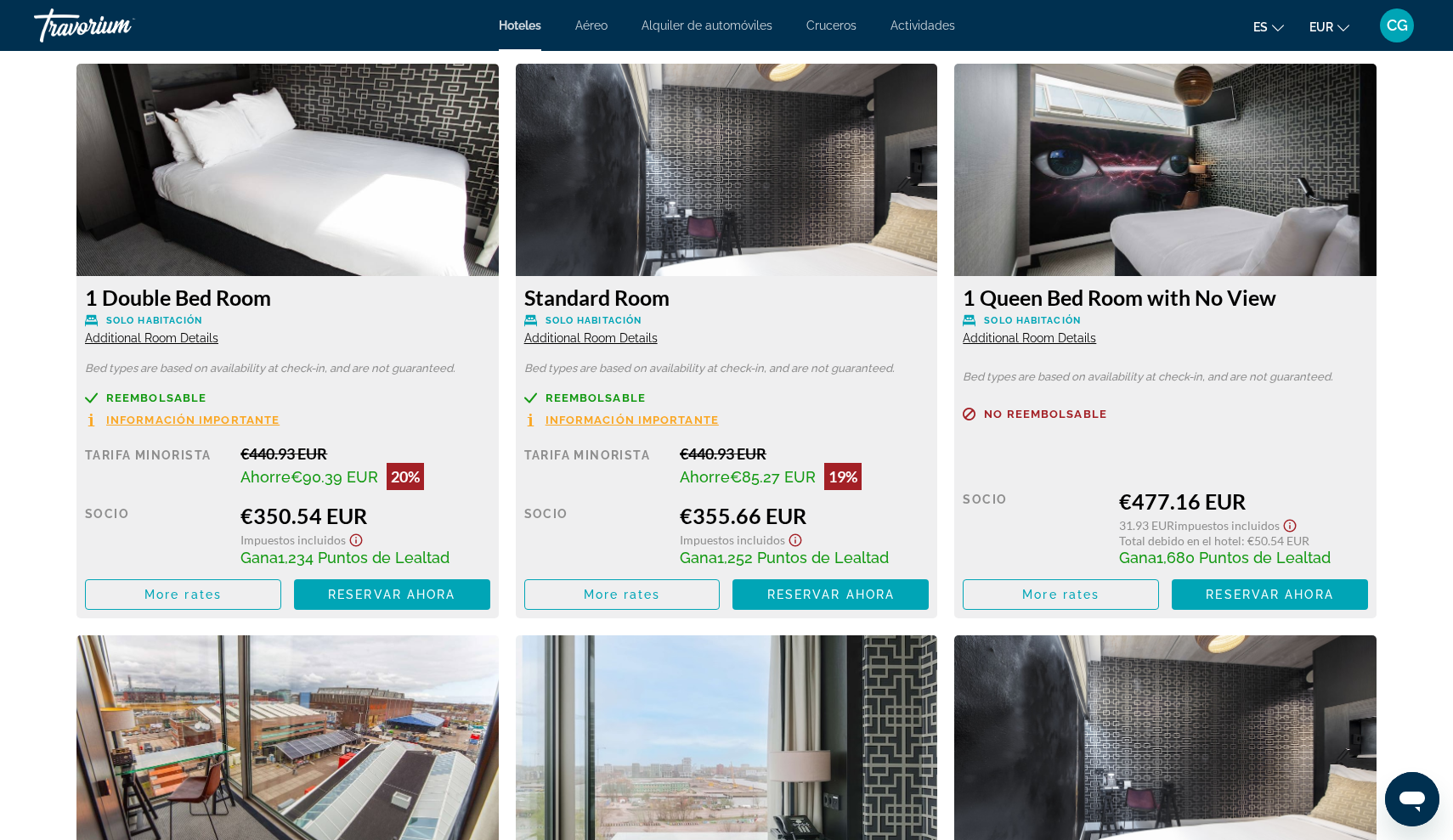
click at [139, 418] on span "Información importante" at bounding box center [193, 420] width 173 height 11
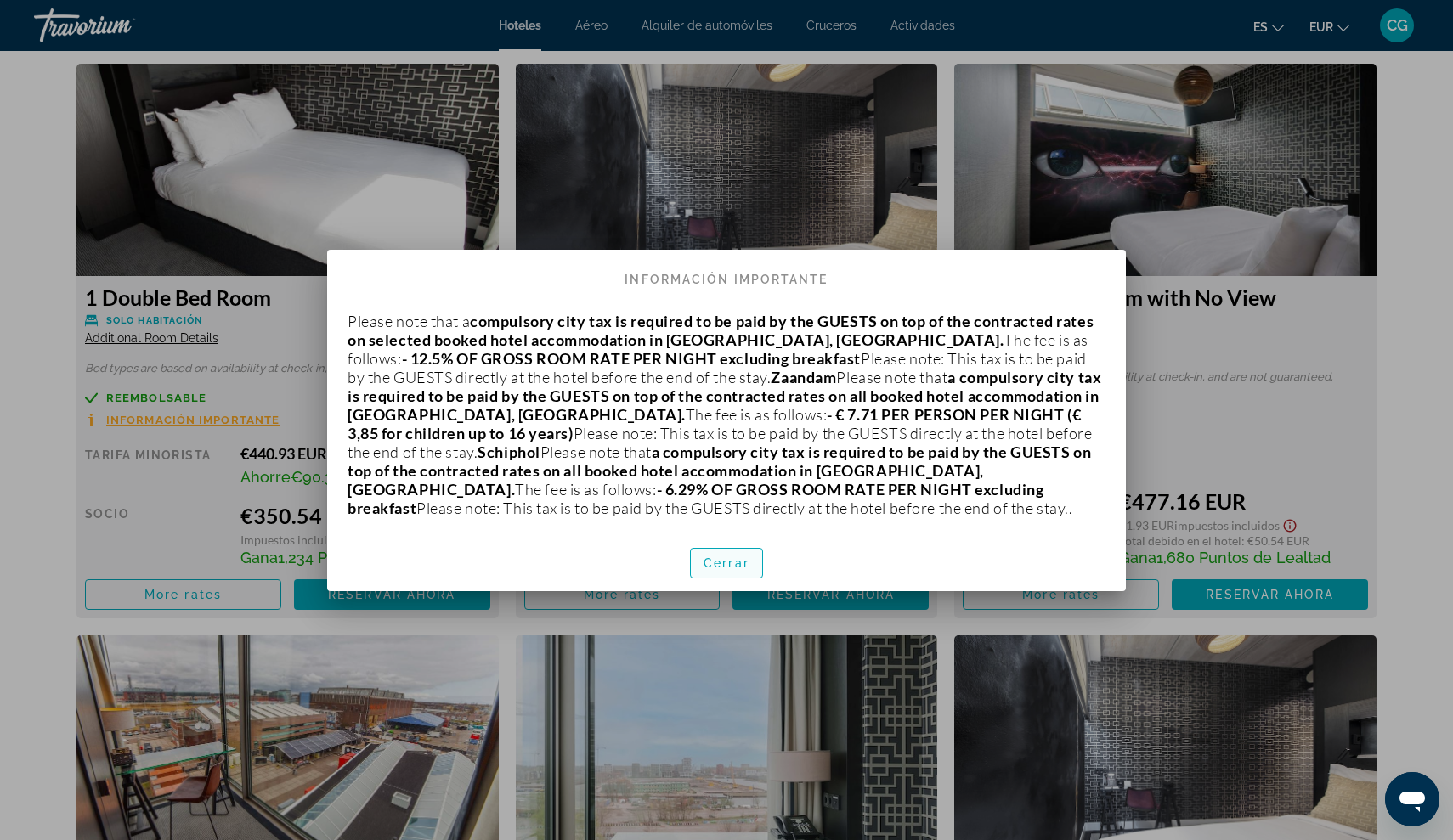
click at [731, 566] on span "Cerrar" at bounding box center [726, 563] width 46 height 14
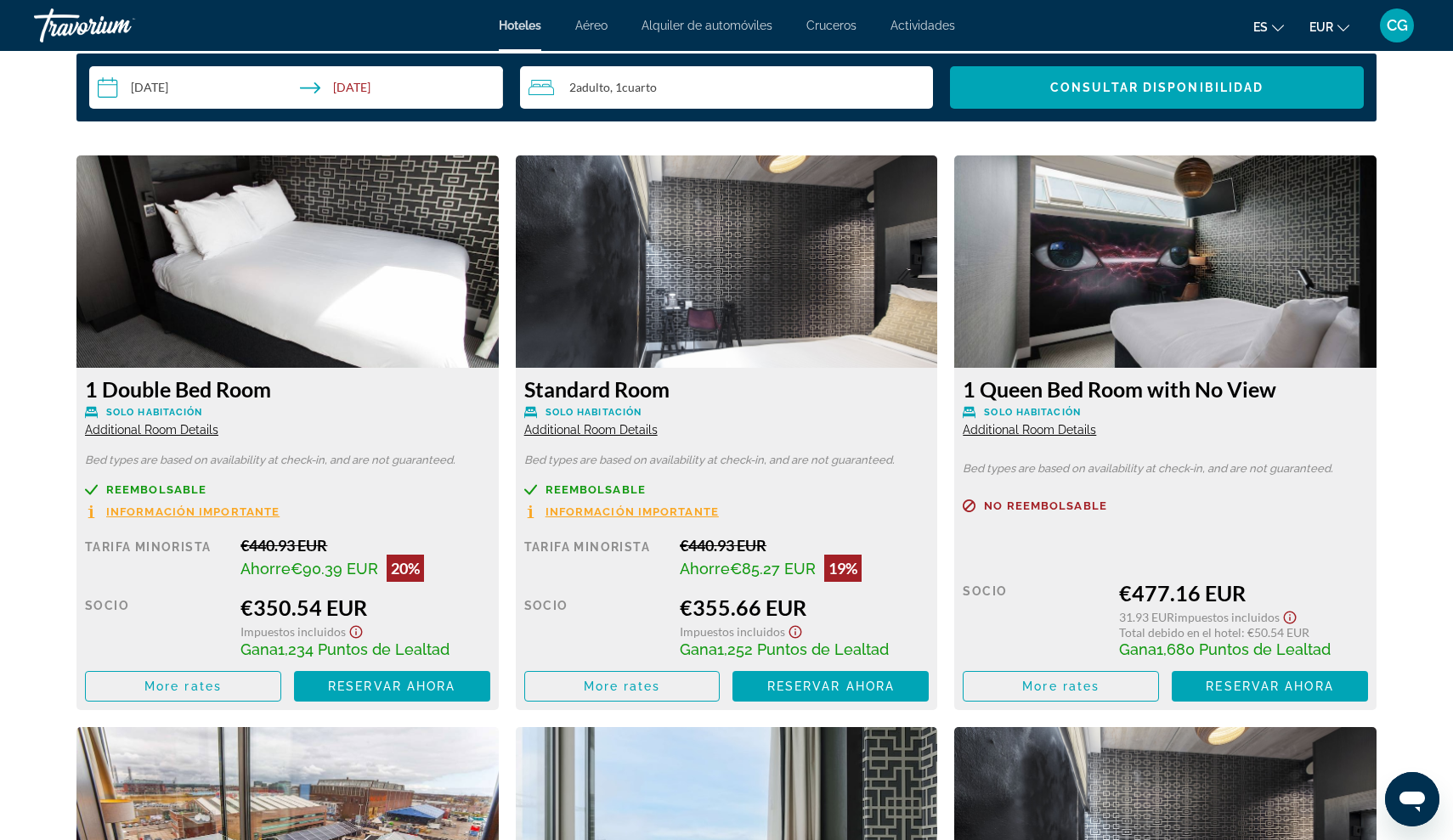
scroll to position [2231, 0]
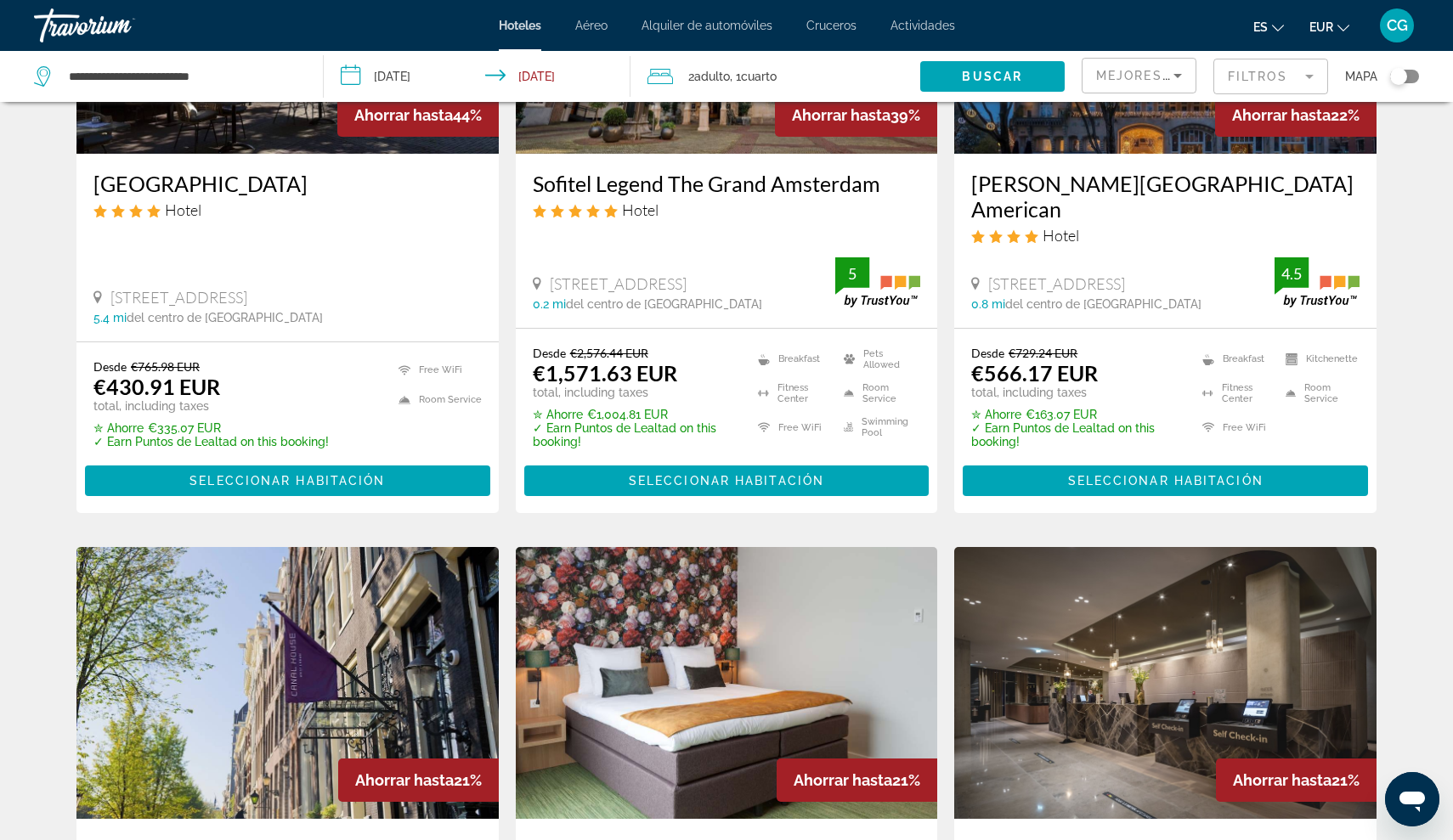
scroll to position [285, 0]
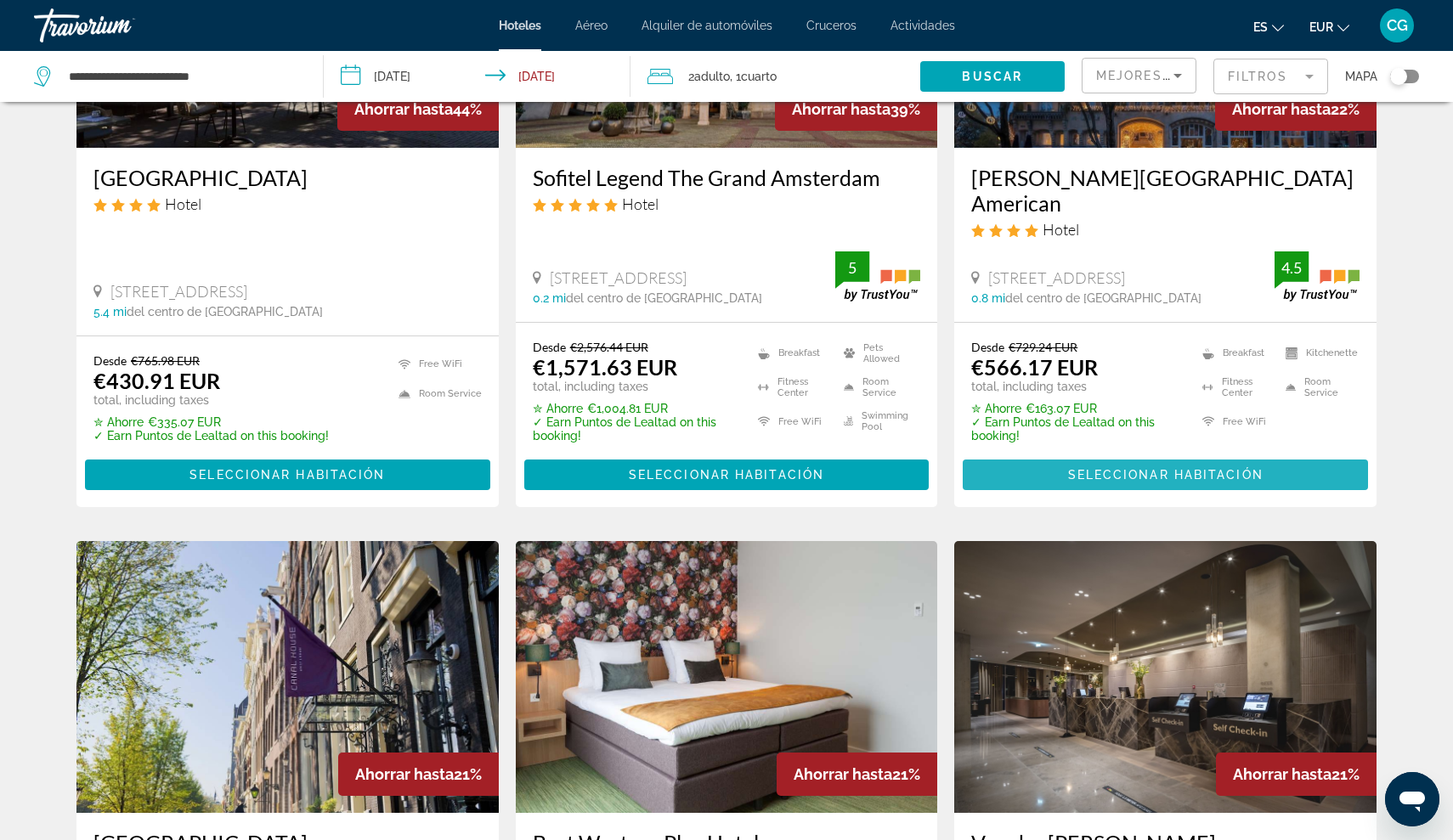
click at [1092, 468] on span "Seleccionar habitación" at bounding box center [1165, 475] width 195 height 14
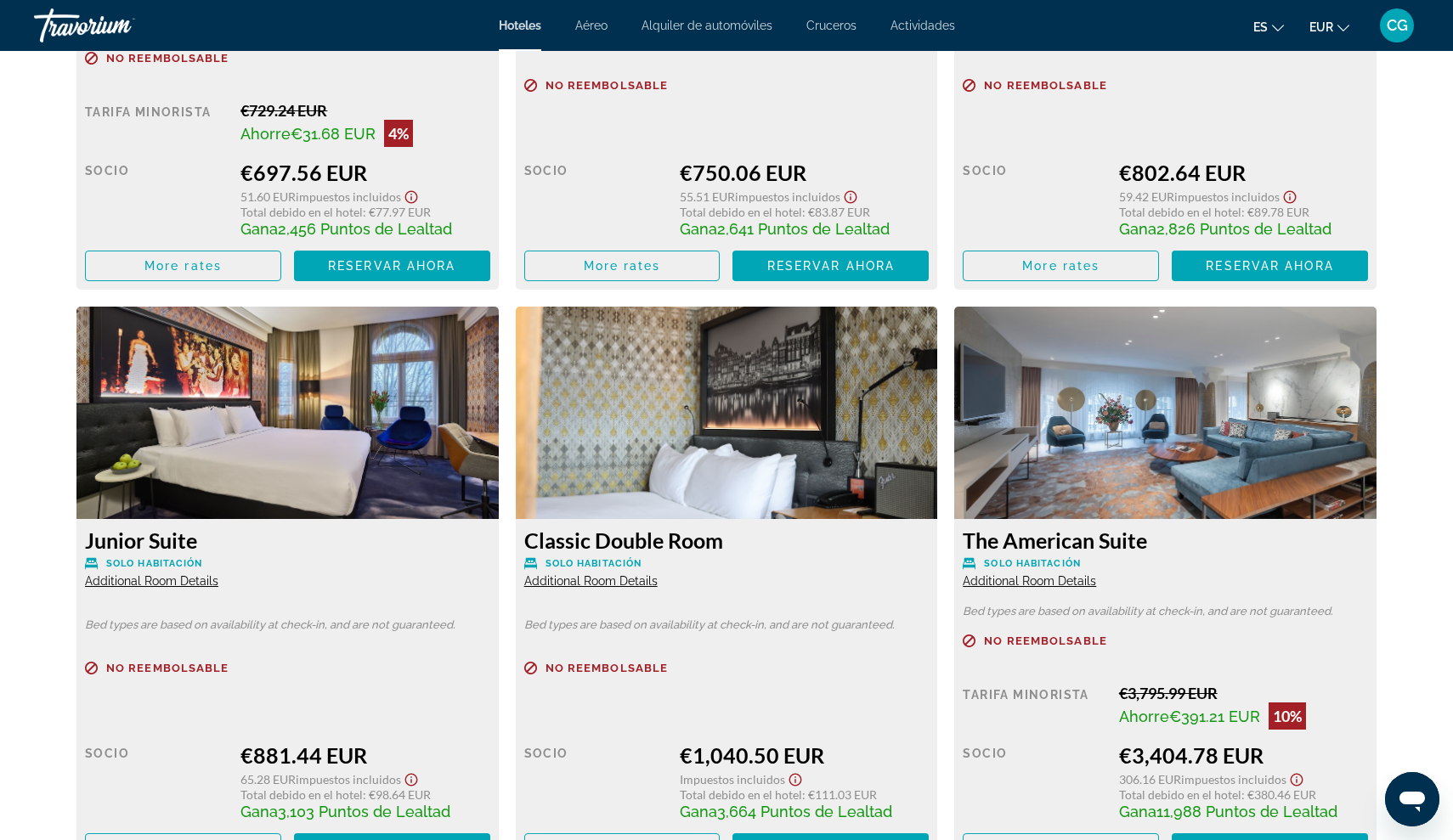
scroll to position [3242, 0]
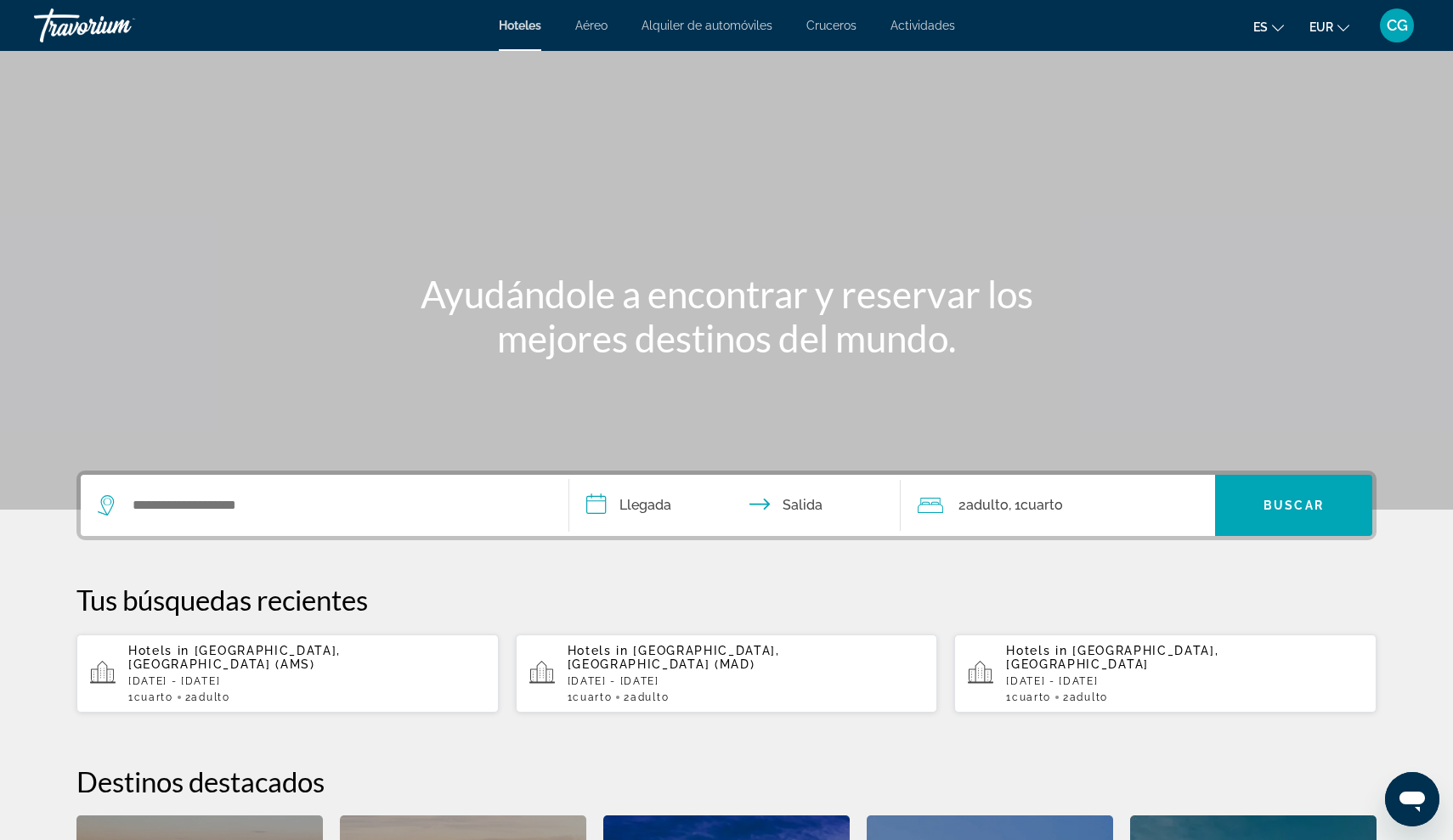
click at [998, 501] on span "Adulto" at bounding box center [987, 505] width 43 height 17
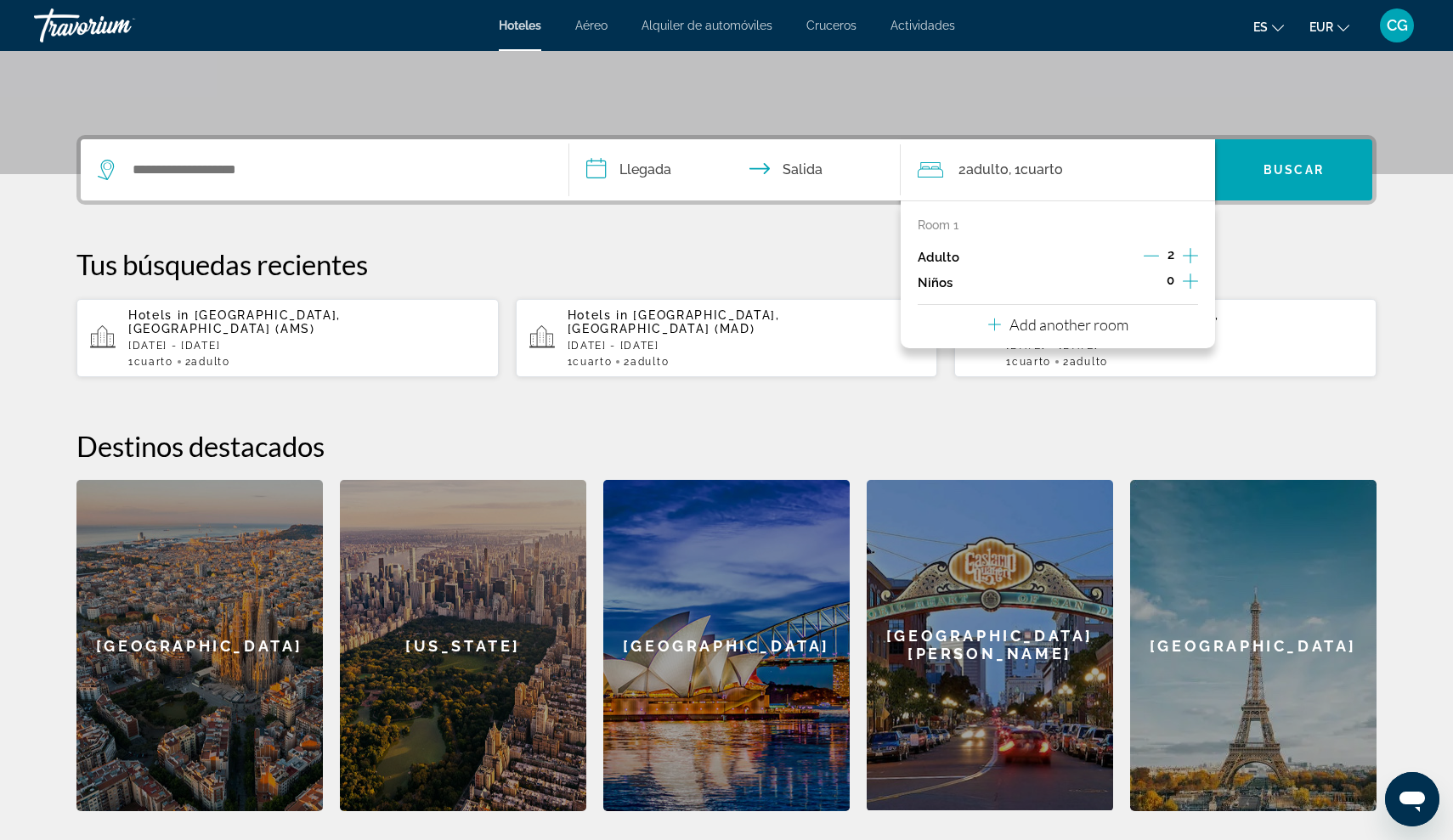
scroll to position [416, 0]
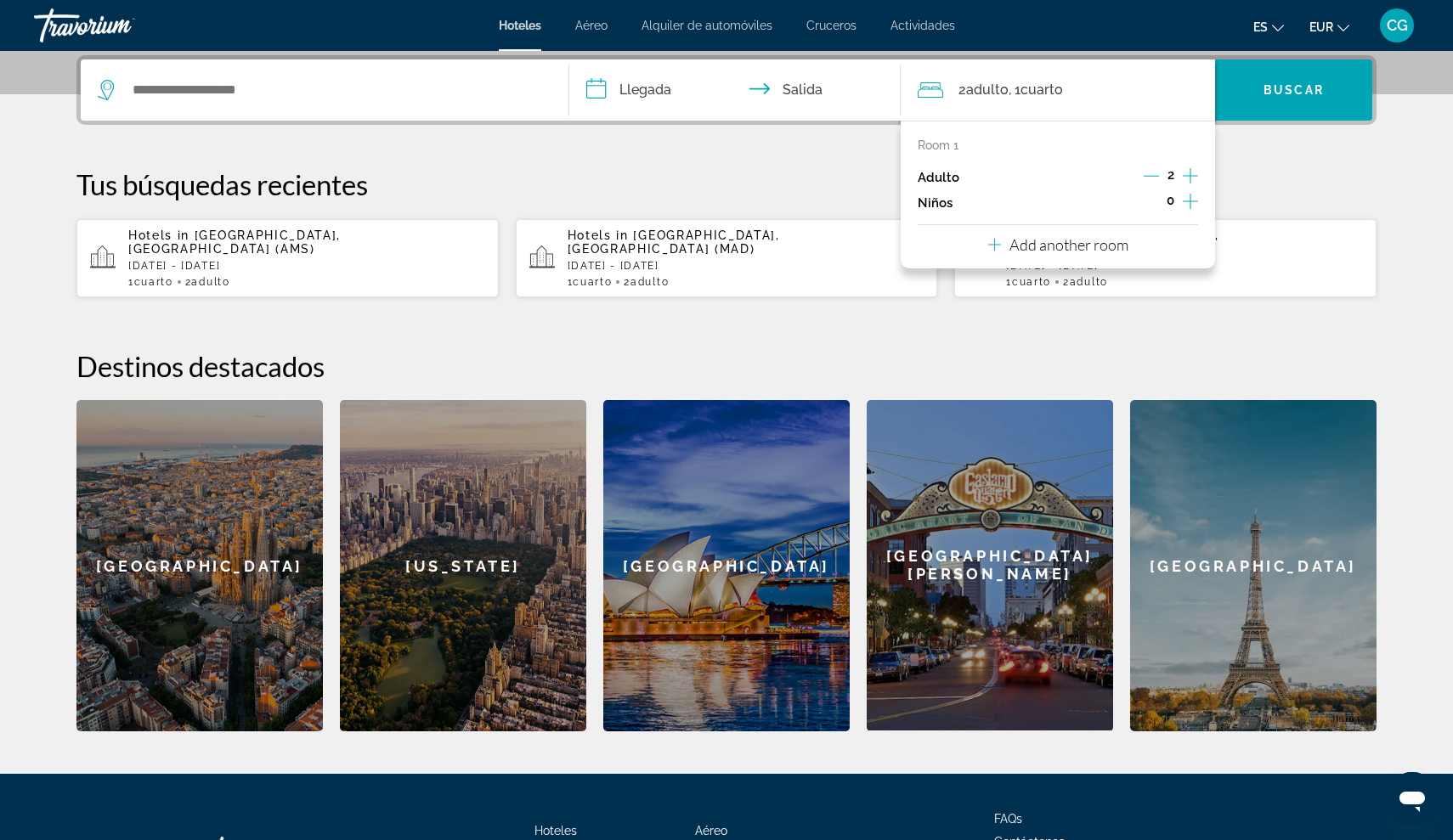
click at [1049, 250] on p "Add another room" at bounding box center [1069, 244] width 119 height 18
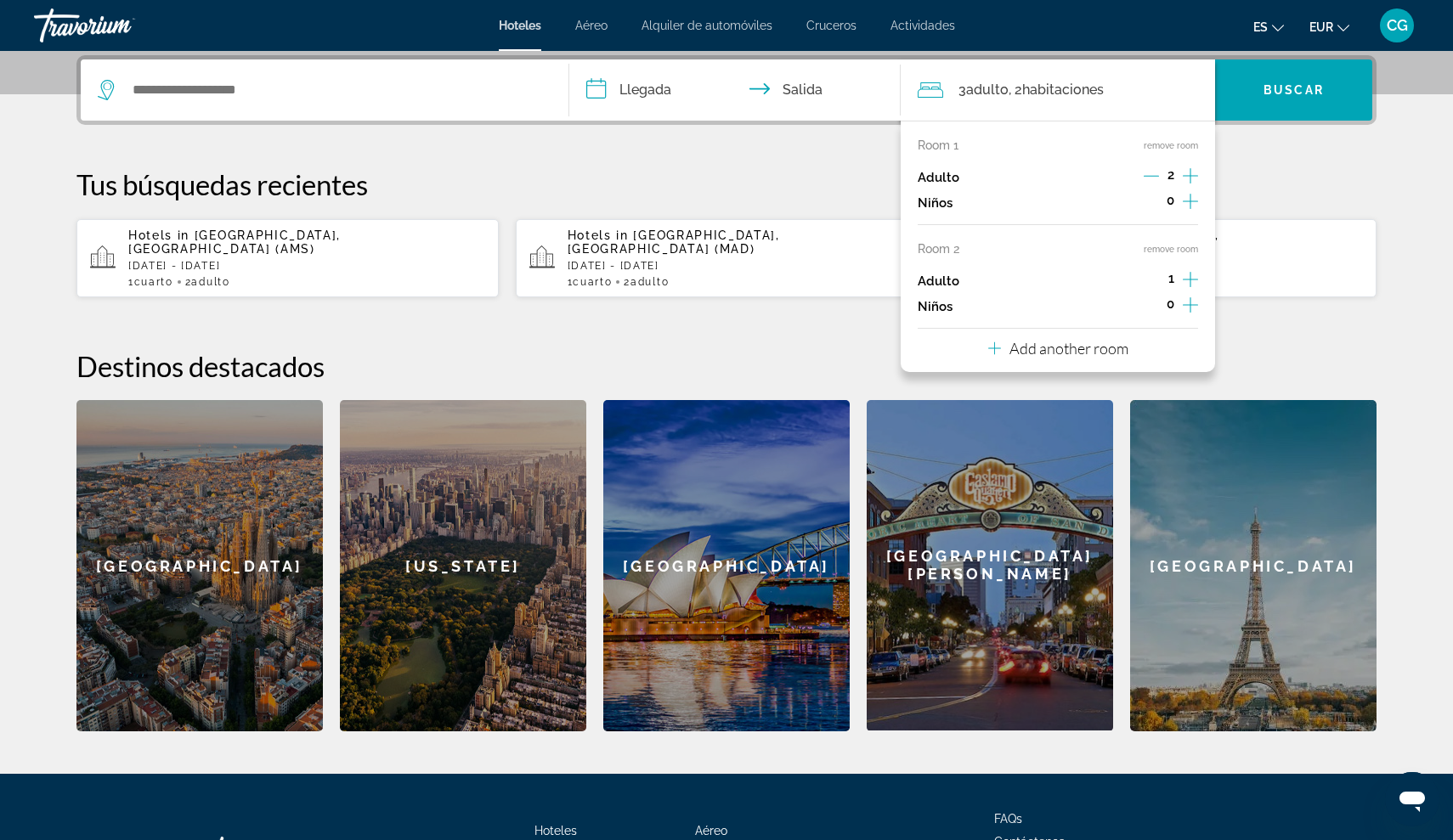
click at [1029, 357] on p "Add another room" at bounding box center [1069, 348] width 119 height 18
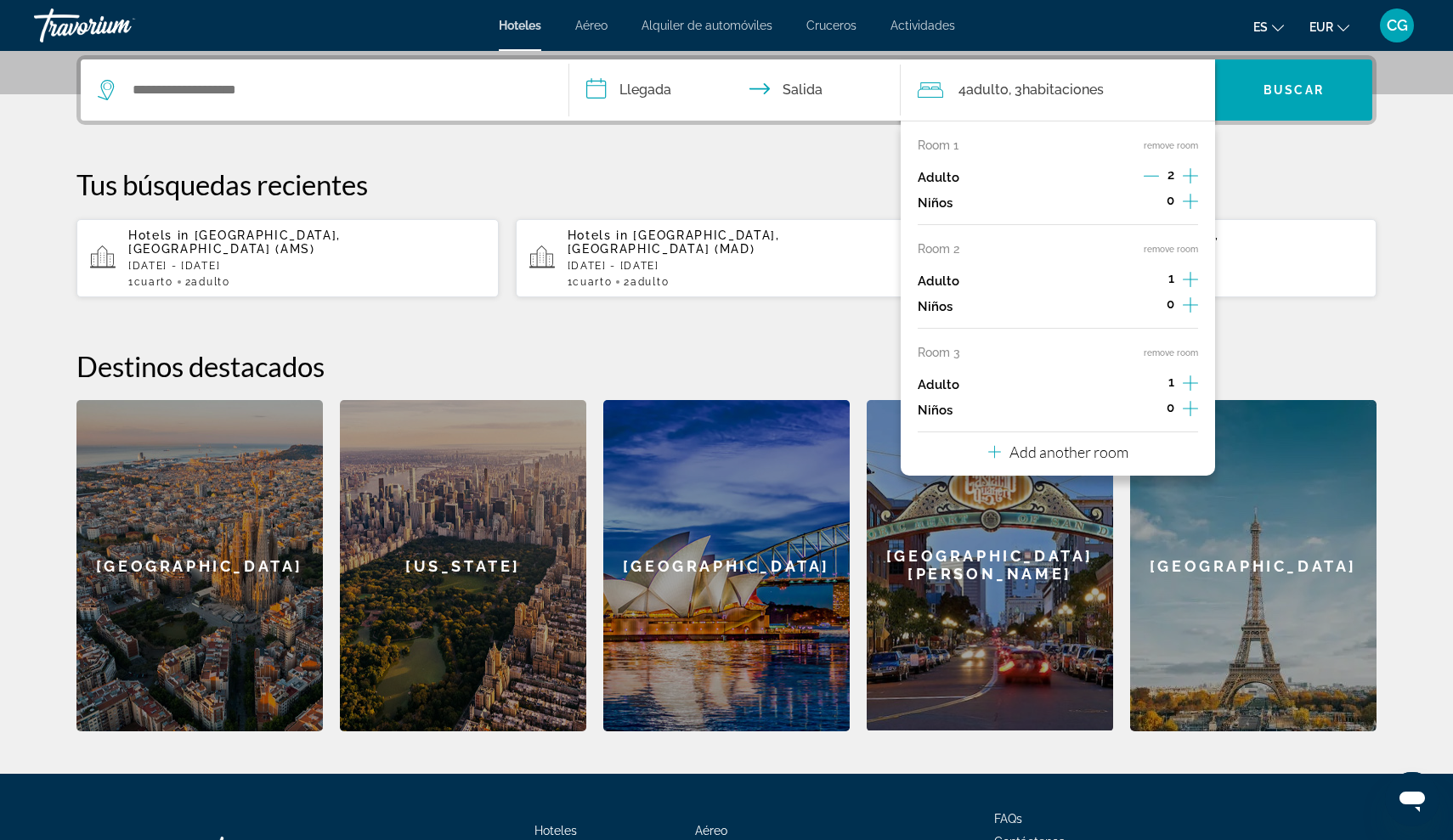
click at [1029, 461] on p "Add another room" at bounding box center [1069, 451] width 119 height 18
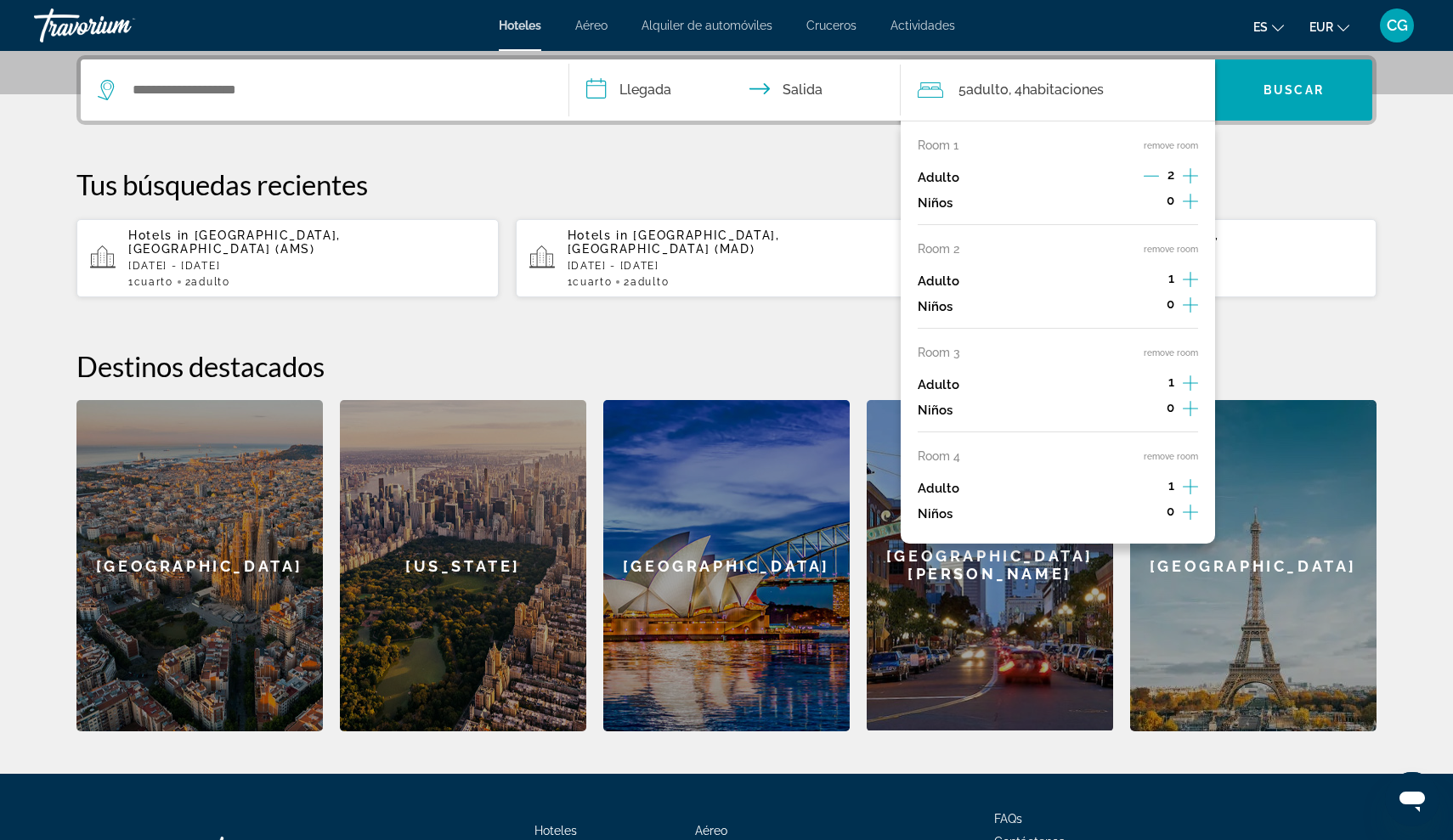
click at [1341, 161] on div "**********" at bounding box center [726, 393] width 1368 height 676
